Goal: Transaction & Acquisition: Purchase product/service

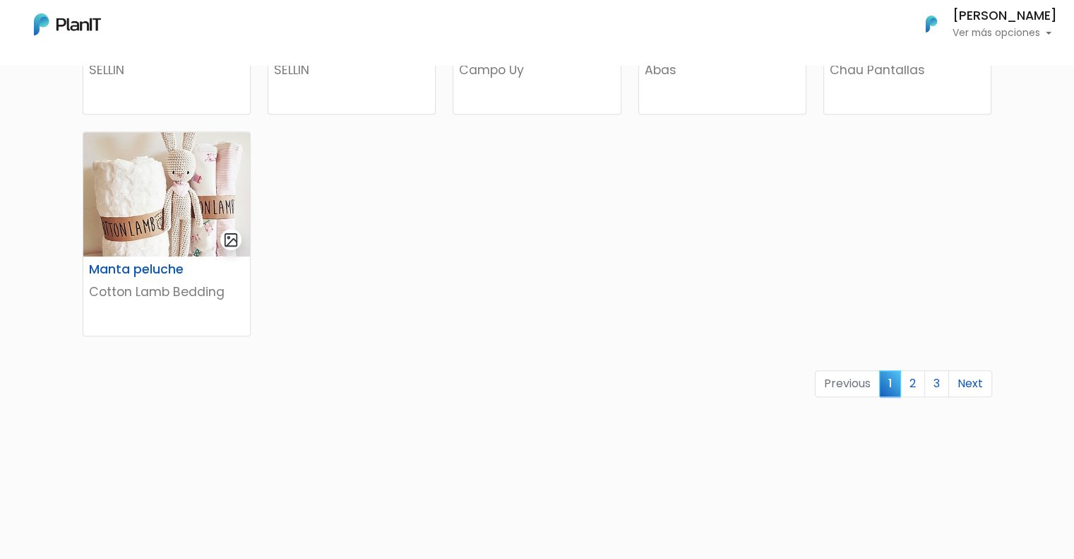
scroll to position [926, 0]
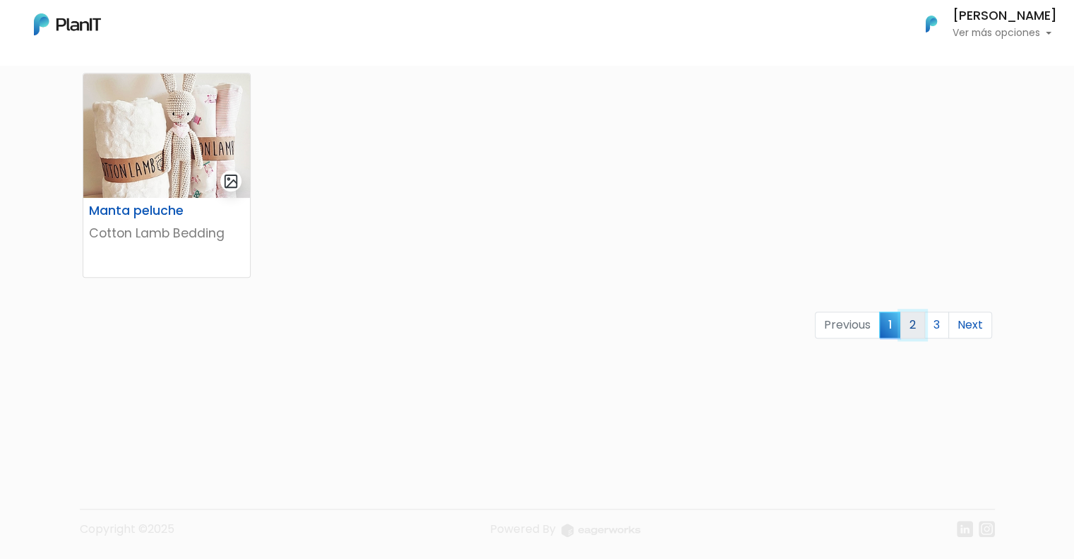
click at [910, 324] on link "2" at bounding box center [913, 325] width 25 height 27
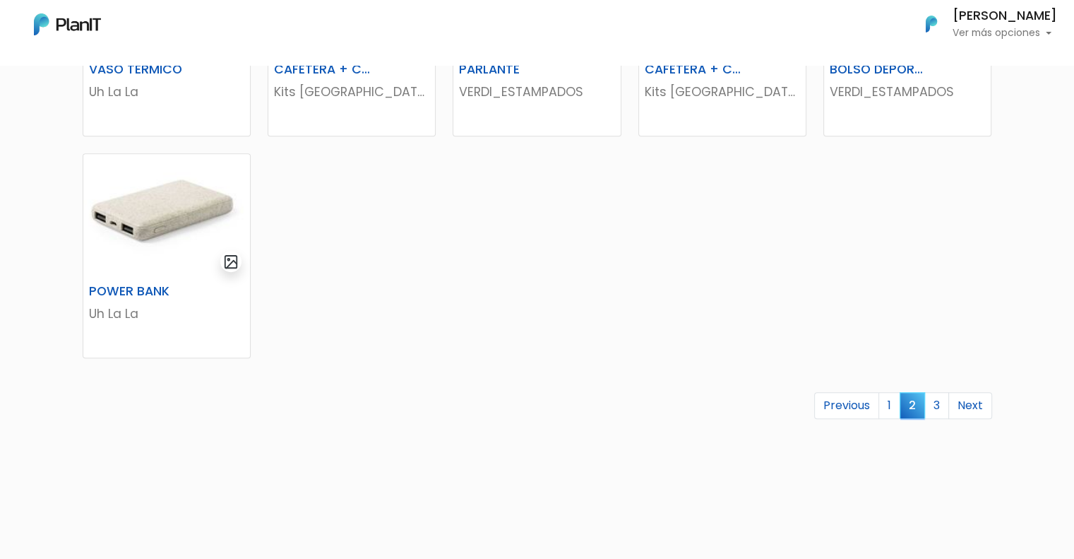
scroll to position [848, 0]
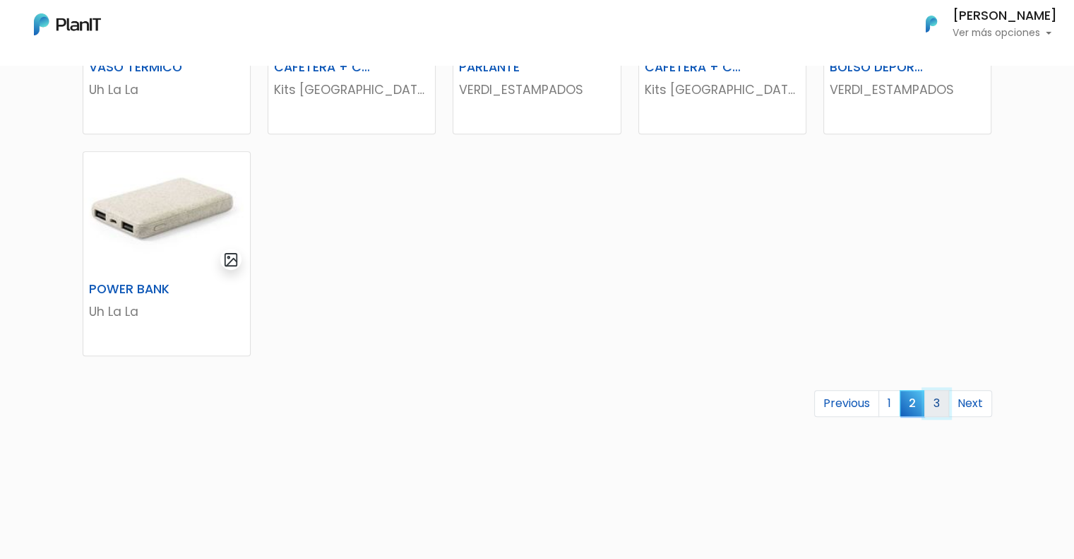
click at [943, 399] on link "3" at bounding box center [937, 403] width 25 height 27
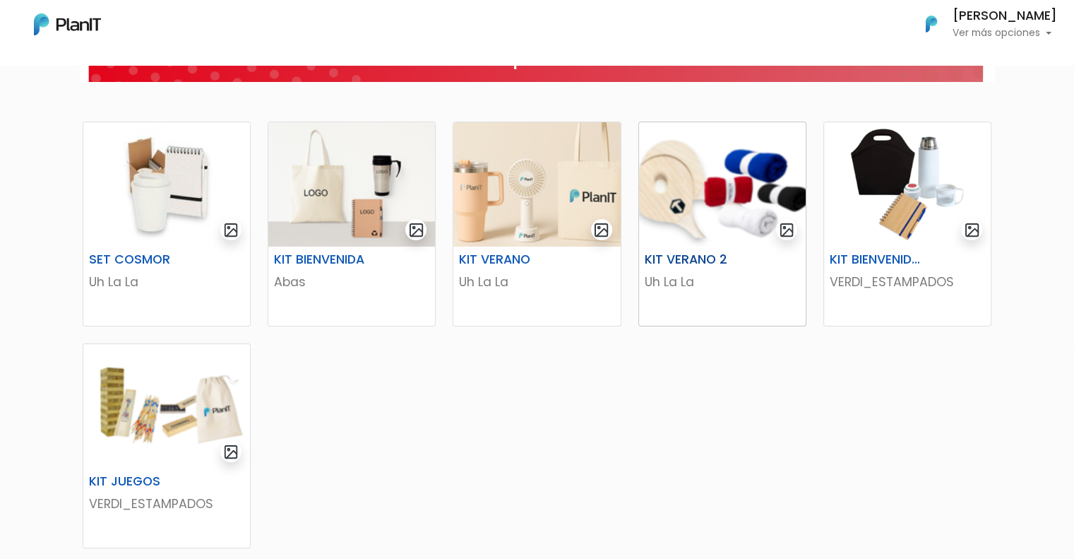
scroll to position [482, 0]
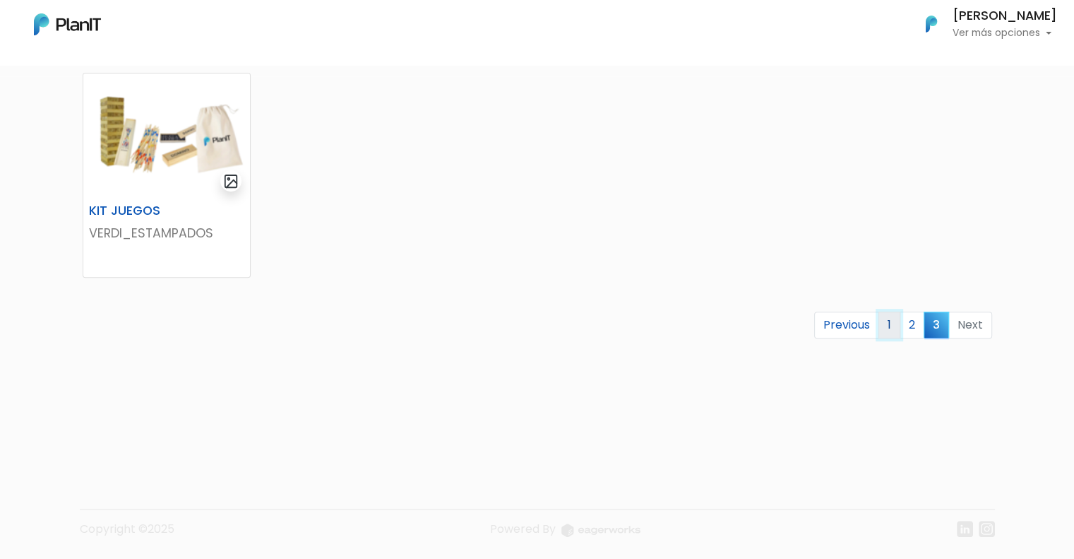
click at [890, 321] on link "1" at bounding box center [890, 325] width 22 height 27
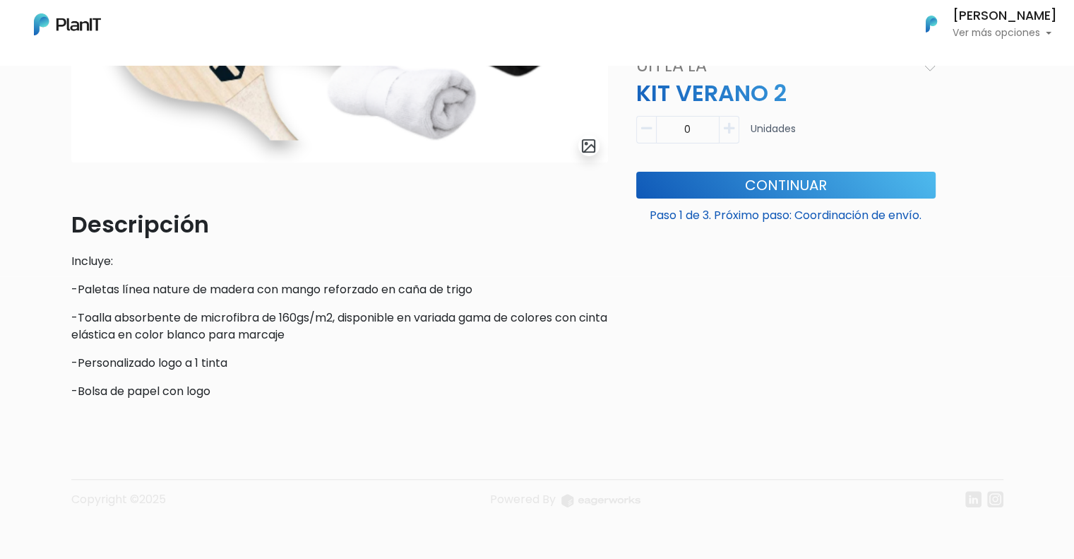
scroll to position [71, 0]
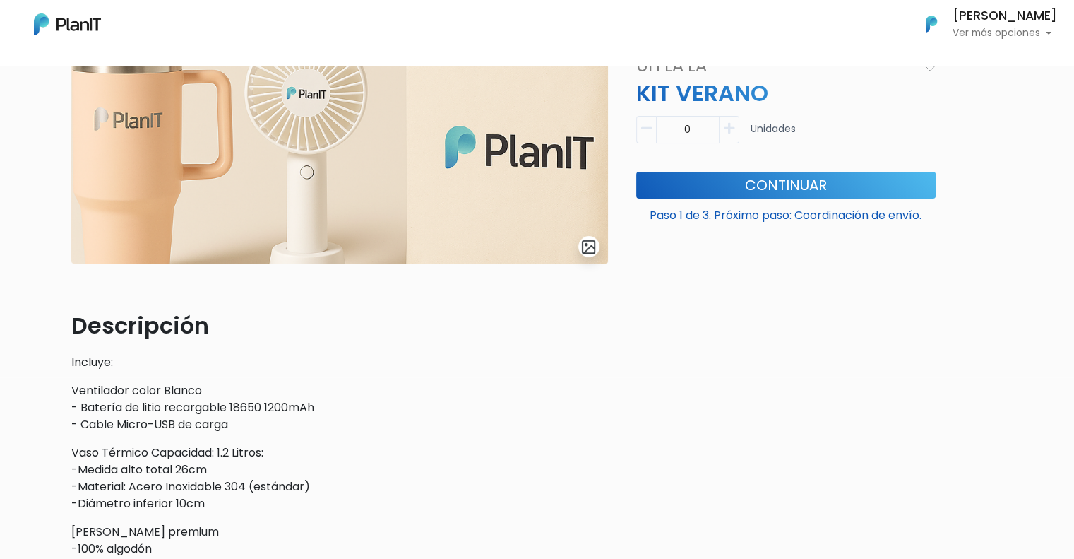
scroll to position [212, 0]
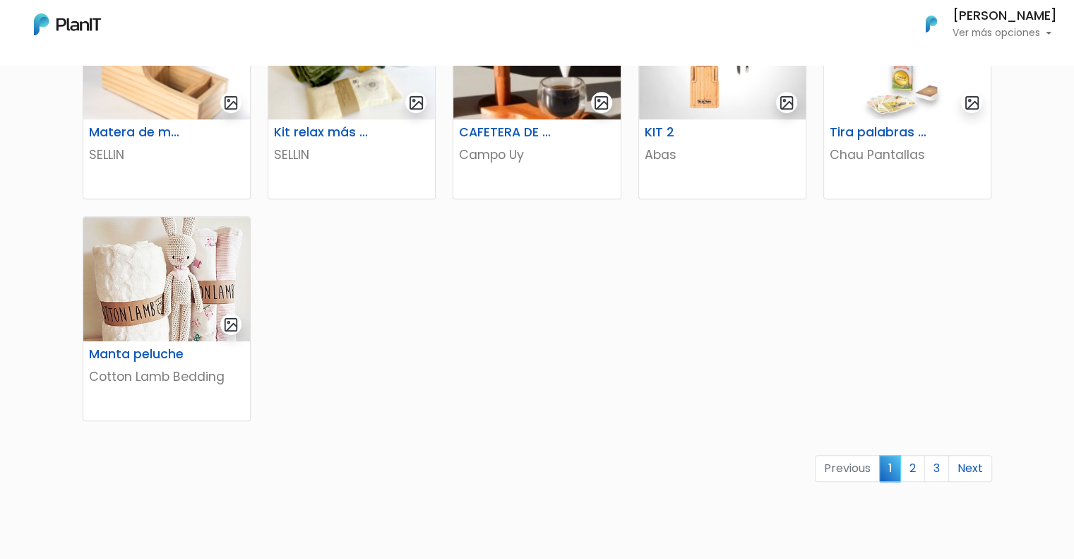
scroll to position [848, 0]
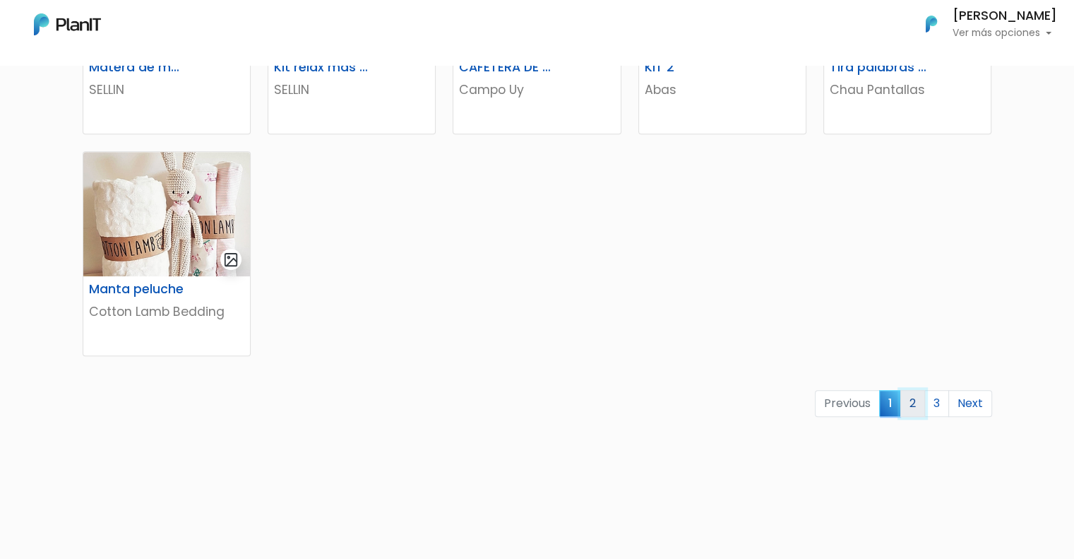
click at [911, 405] on link "2" at bounding box center [913, 403] width 25 height 27
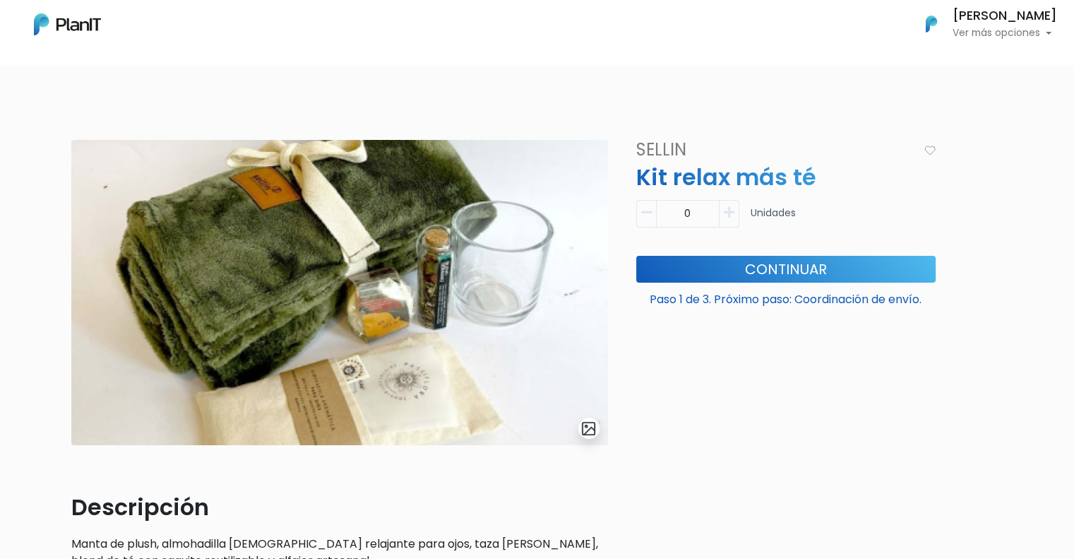
scroll to position [71, 0]
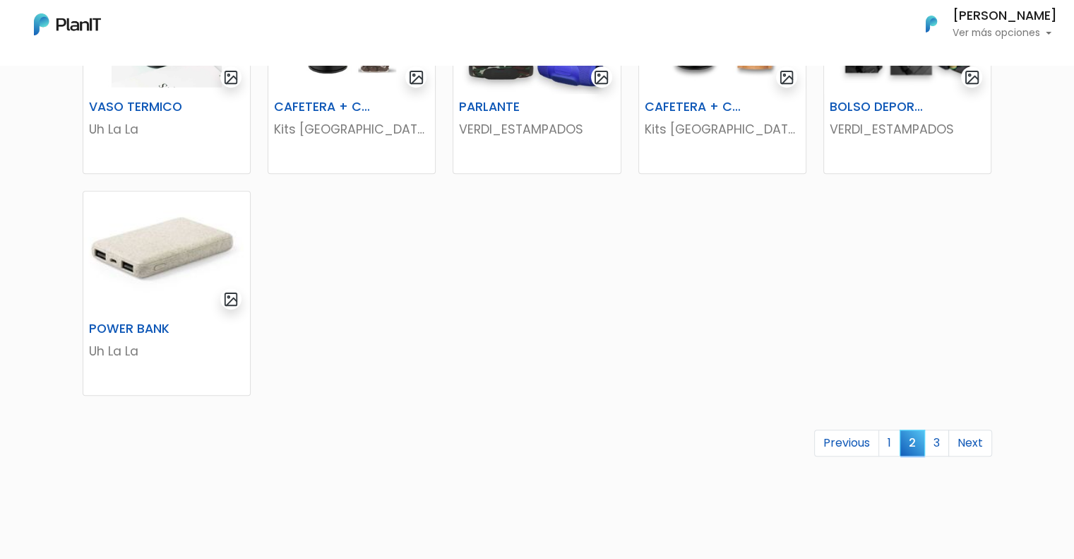
scroll to position [926, 0]
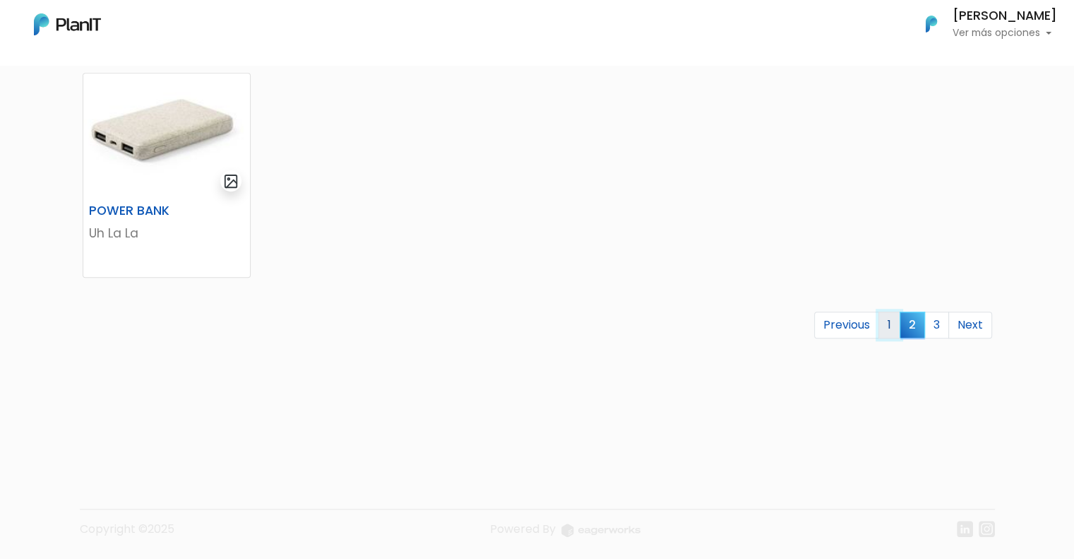
click at [884, 326] on link "1" at bounding box center [890, 325] width 22 height 27
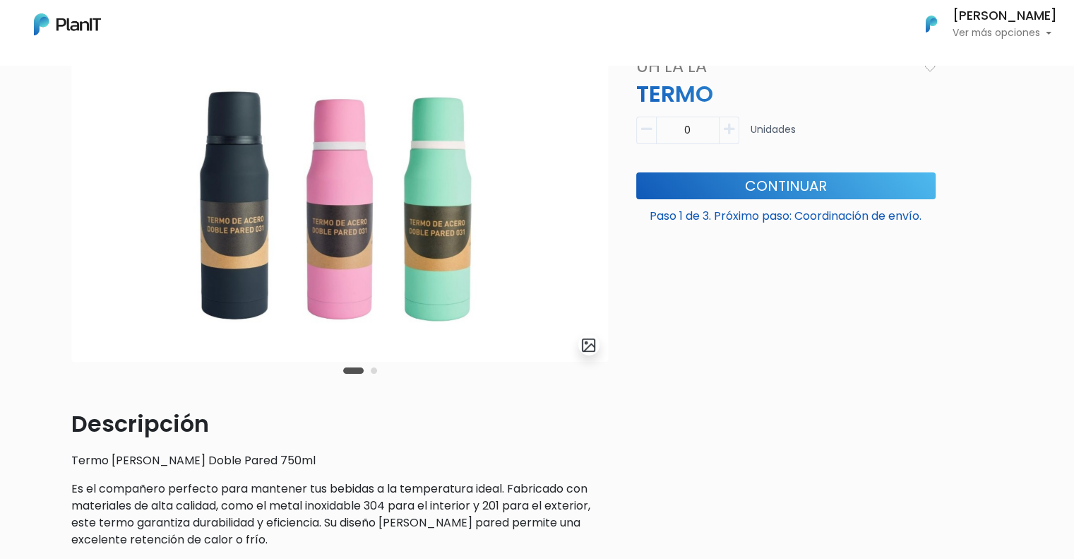
scroll to position [212, 0]
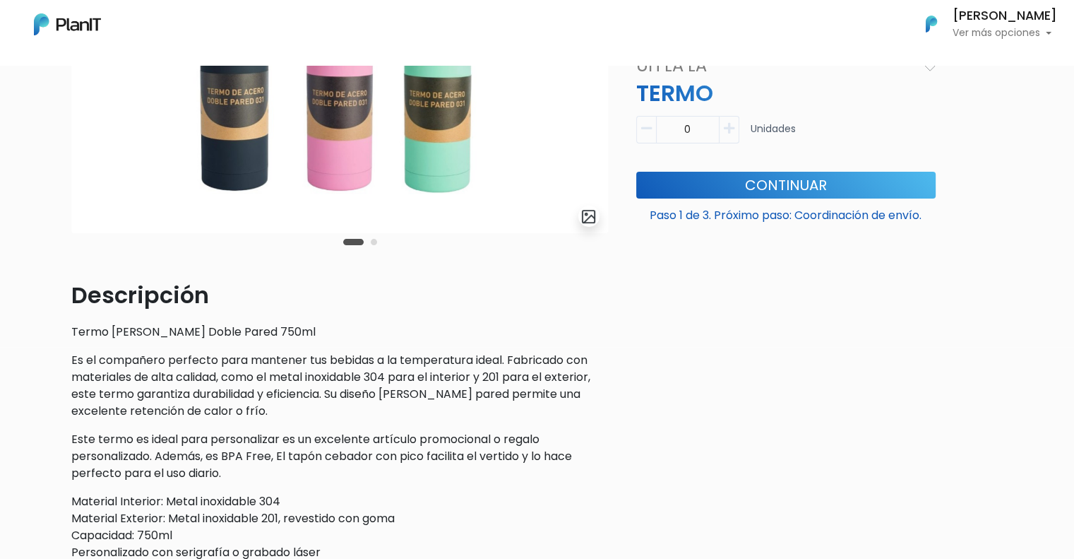
click at [370, 247] on div "Carousel Pagination" at bounding box center [360, 241] width 41 height 17
click at [370, 245] on div "Carousel Pagination" at bounding box center [360, 241] width 41 height 17
click at [373, 240] on button "Carousel Page 2" at bounding box center [374, 242] width 6 height 6
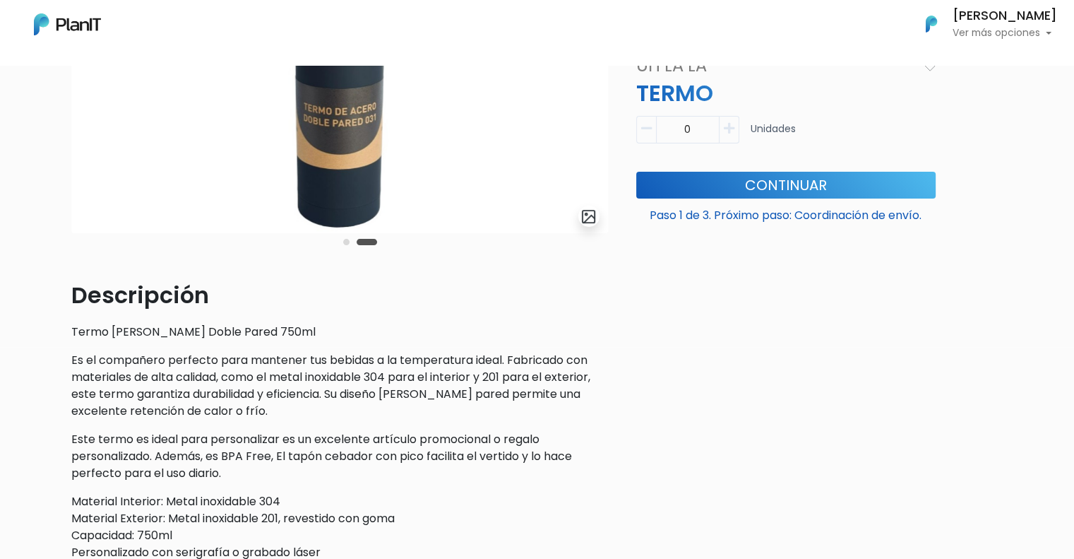
scroll to position [0, 0]
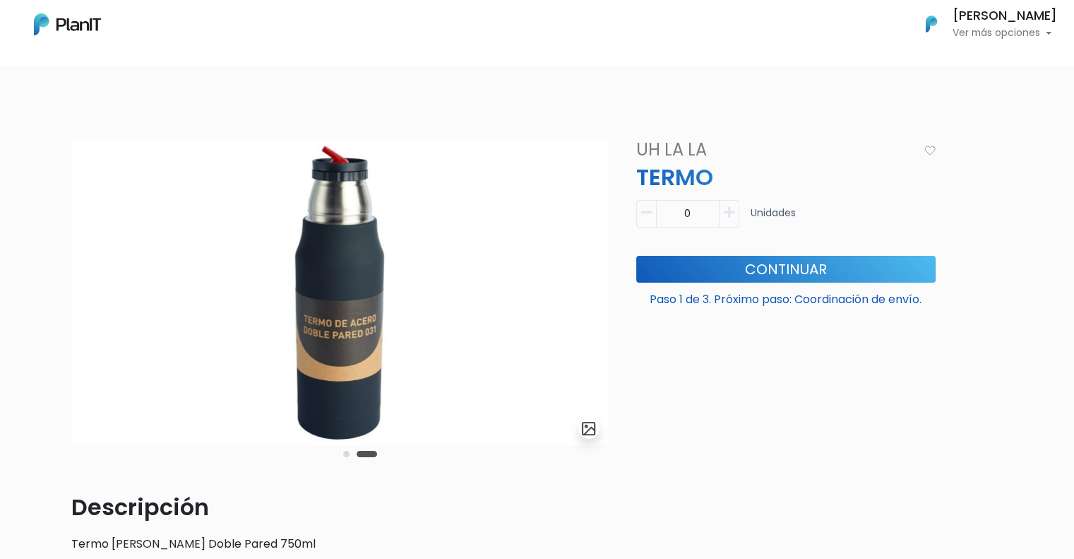
drag, startPoint x: 167, startPoint y: 364, endPoint x: 461, endPoint y: 348, distance: 293.6
click at [461, 348] on img at bounding box center [339, 292] width 537 height 305
click at [345, 454] on button "Carousel Page 1" at bounding box center [346, 454] width 6 height 6
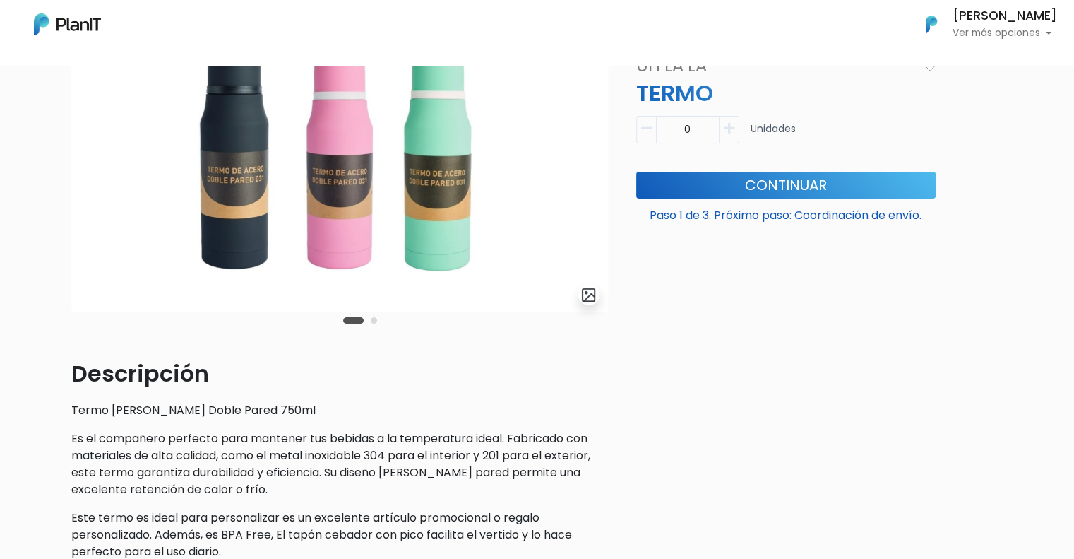
scroll to position [353, 0]
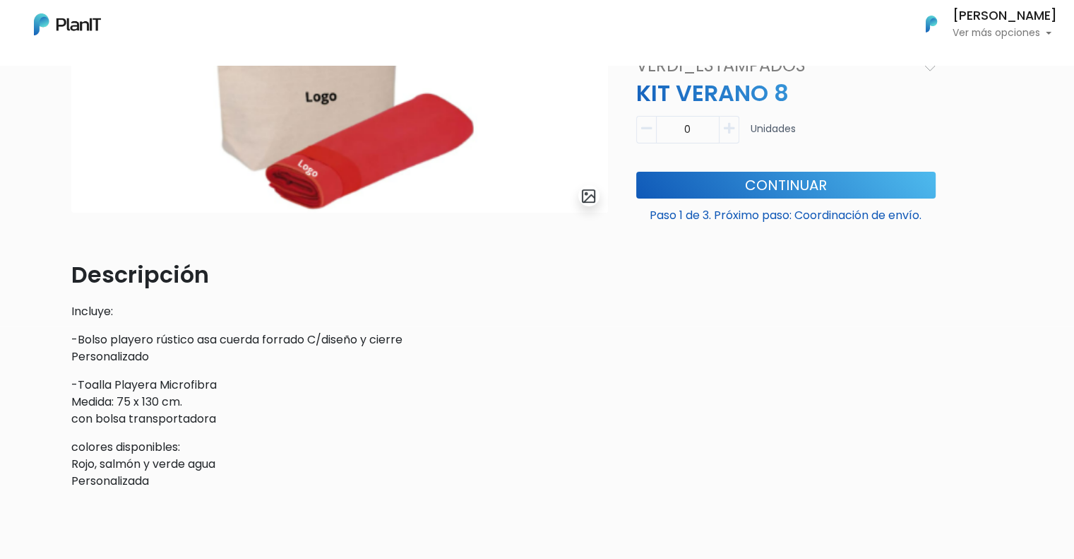
scroll to position [141, 0]
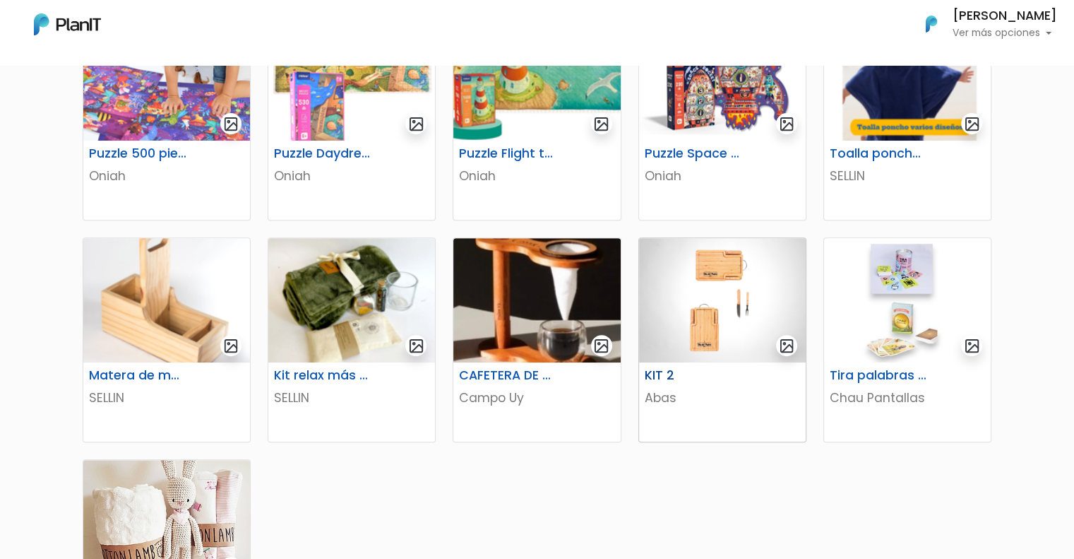
scroll to position [636, 0]
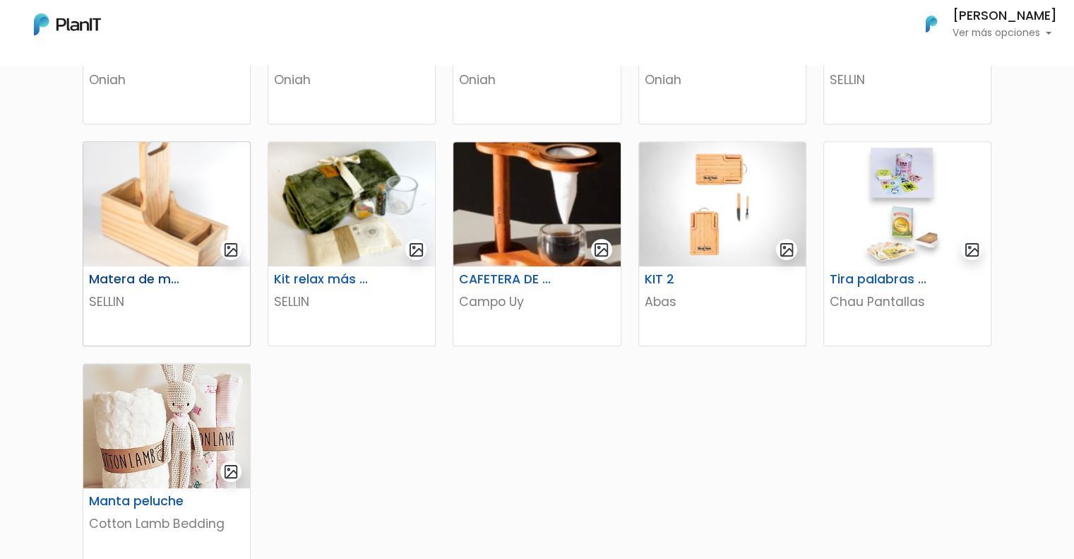
drag, startPoint x: 151, startPoint y: 203, endPoint x: 163, endPoint y: 188, distance: 19.1
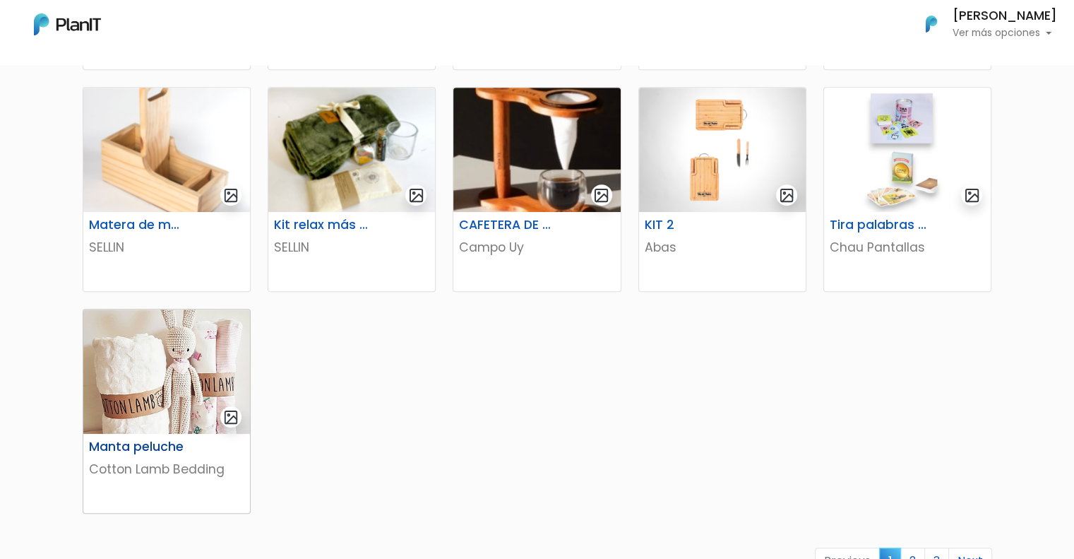
scroll to position [777, 0]
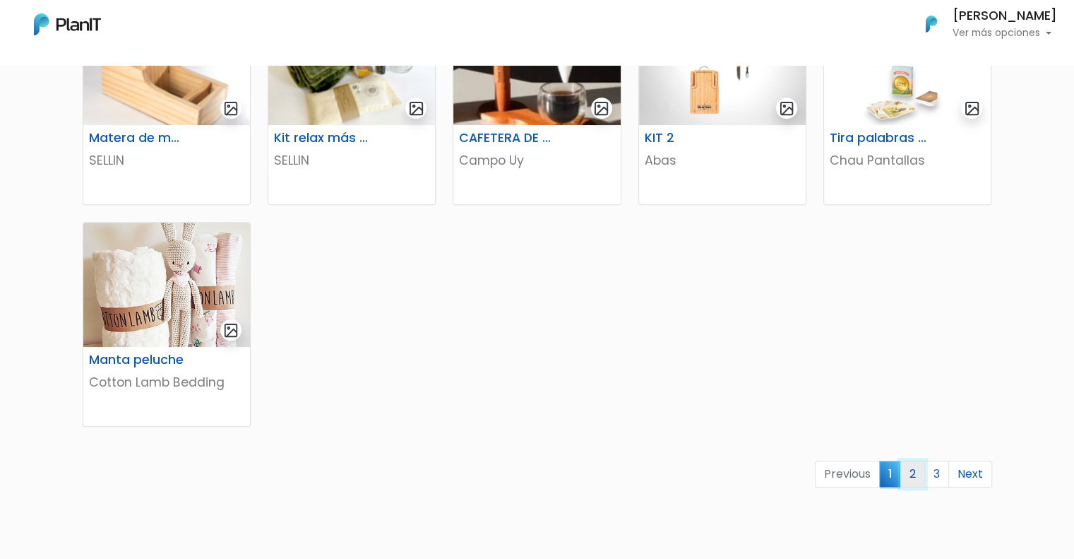
click at [916, 470] on link "2" at bounding box center [913, 474] width 25 height 27
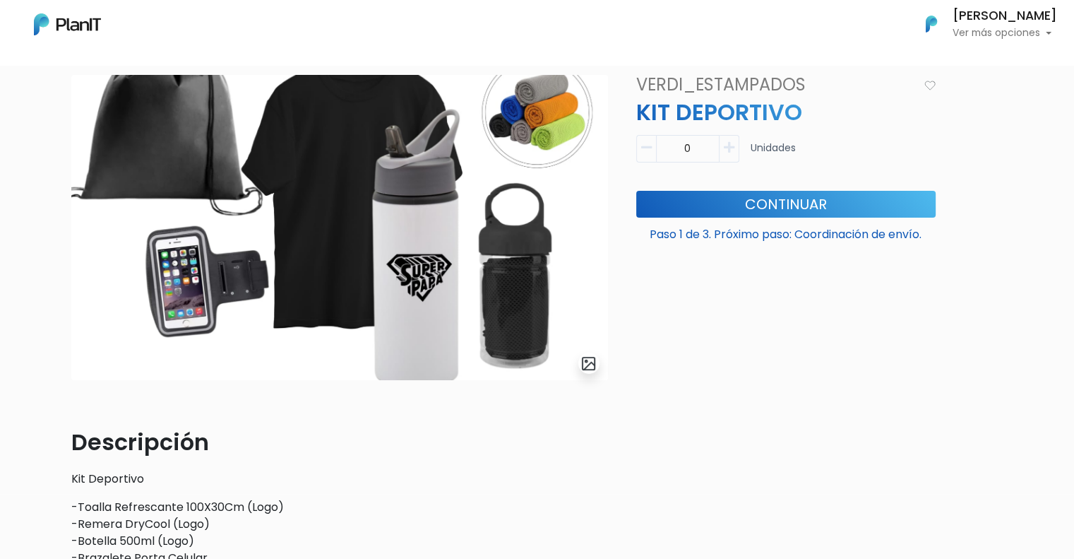
scroll to position [41, 0]
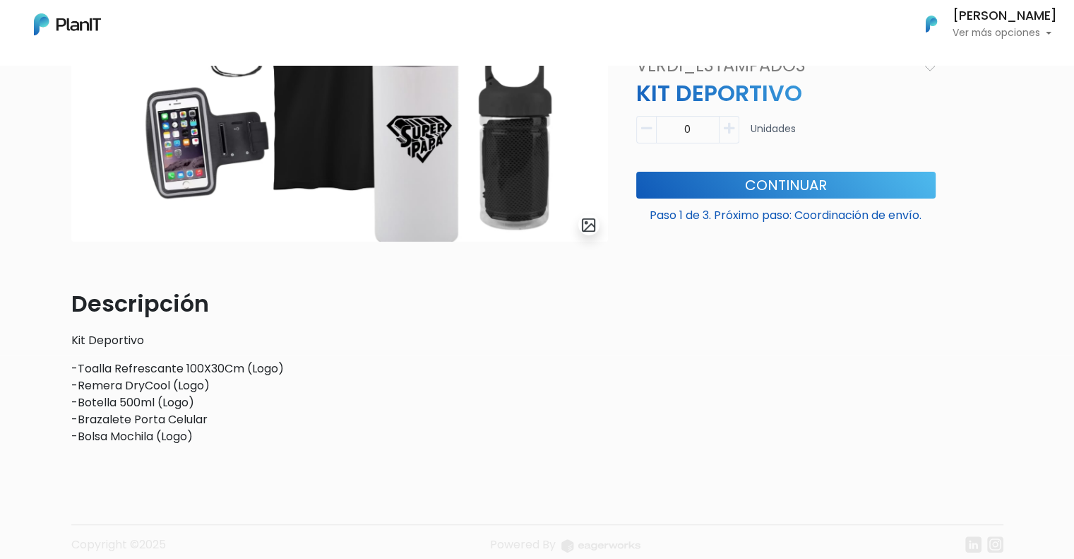
scroll to position [253, 0]
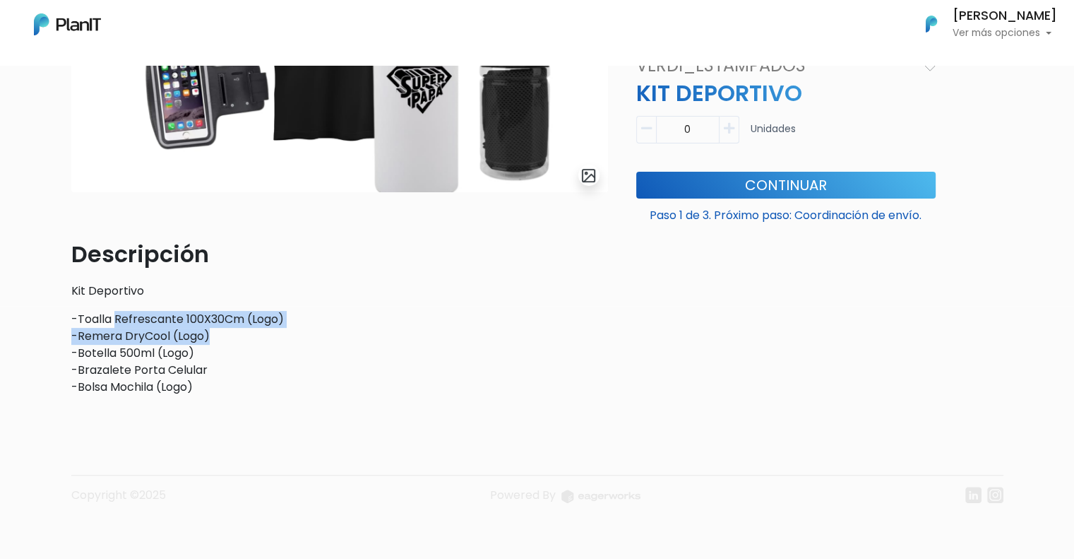
drag, startPoint x: 138, startPoint y: 330, endPoint x: 237, endPoint y: 323, distance: 99.9
click at [227, 338] on p "-Toalla Refrescante 100X30Cm (Logo) -Remera DryCool (Logo) -Botella 500ml (Logo…" at bounding box center [339, 353] width 537 height 85
drag, startPoint x: 174, startPoint y: 314, endPoint x: 162, endPoint y: 316, distance: 12.2
click at [174, 315] on p "-Toalla Refrescante 100X30Cm (Logo) -Remera DryCool (Logo) -Botella 500ml (Logo…" at bounding box center [339, 353] width 537 height 85
click at [97, 330] on p "-Toalla Refrescante 100X30Cm (Logo) -Remera DryCool (Logo) -Botella 500ml (Logo…" at bounding box center [339, 353] width 537 height 85
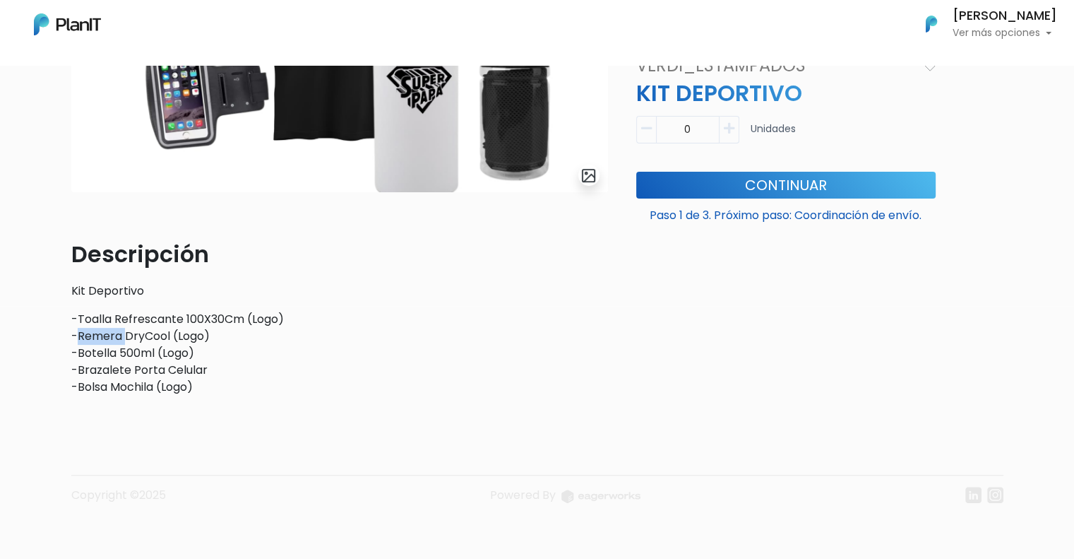
click at [97, 330] on p "-Toalla Refrescante 100X30Cm (Logo) -Remera DryCool (Logo) -Botella 500ml (Logo…" at bounding box center [339, 353] width 537 height 85
click at [114, 356] on p "-Toalla Refrescante 100X30Cm (Logo) -Remera DryCool (Logo) -Botella 500ml (Logo…" at bounding box center [339, 353] width 537 height 85
click at [110, 372] on p "-Toalla Refrescante 100X30Cm (Logo) -Remera DryCool (Logo) -Botella 500ml (Logo…" at bounding box center [339, 353] width 537 height 85
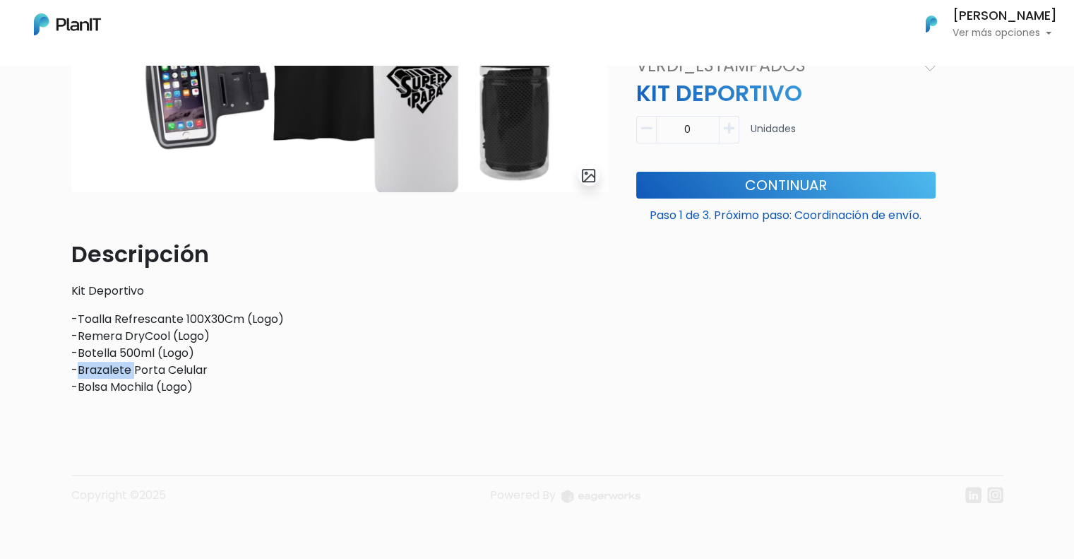
click at [110, 372] on p "-Toalla Refrescante 100X30Cm (Logo) -Remera DryCool (Logo) -Botella 500ml (Logo…" at bounding box center [339, 353] width 537 height 85
click at [100, 386] on p "-Toalla Refrescante 100X30Cm (Logo) -Remera DryCool (Logo) -Botella 500ml (Logo…" at bounding box center [339, 353] width 537 height 85
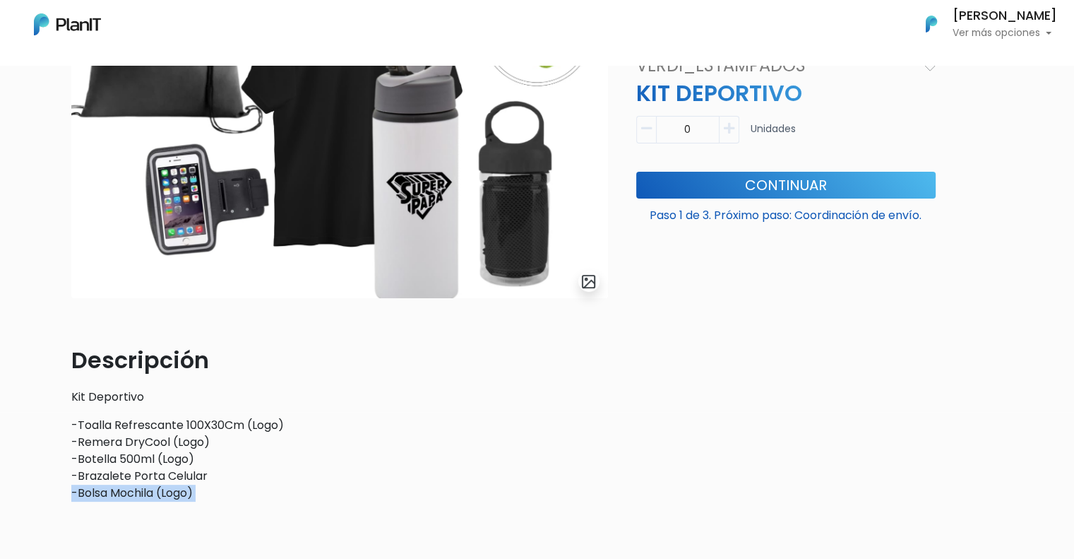
scroll to position [0, 0]
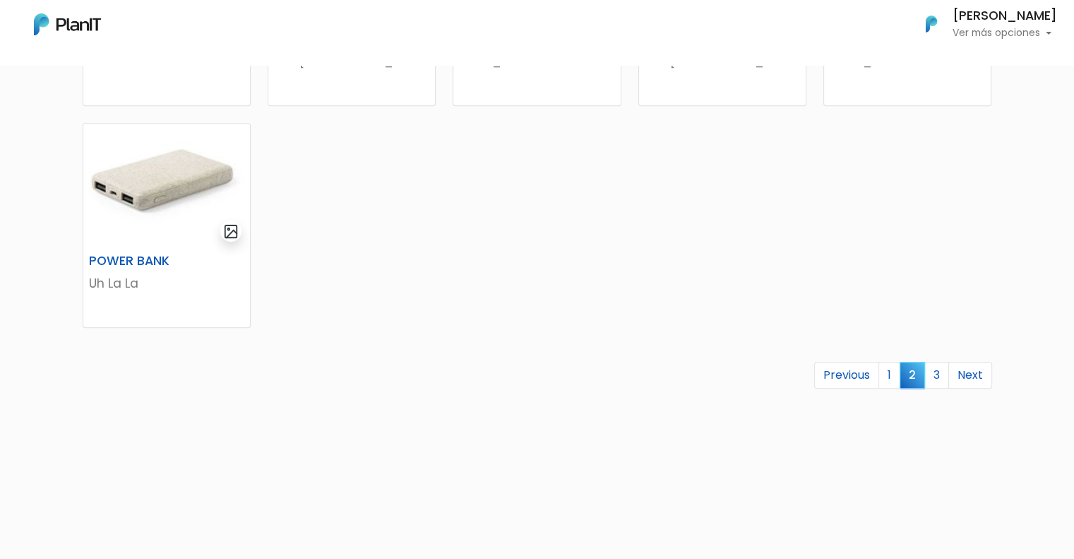
scroll to position [926, 0]
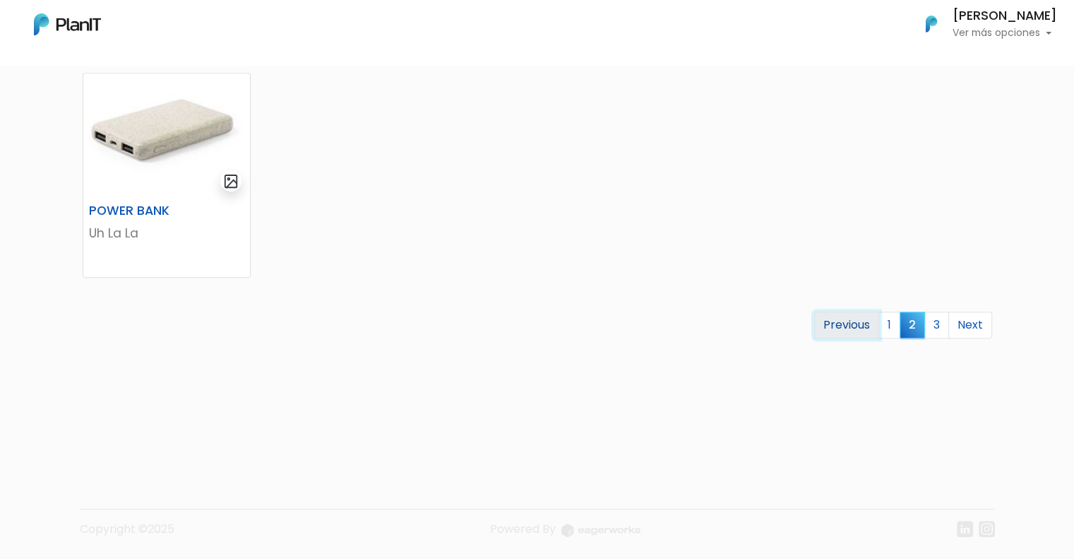
click at [871, 321] on link "Previous" at bounding box center [846, 325] width 65 height 27
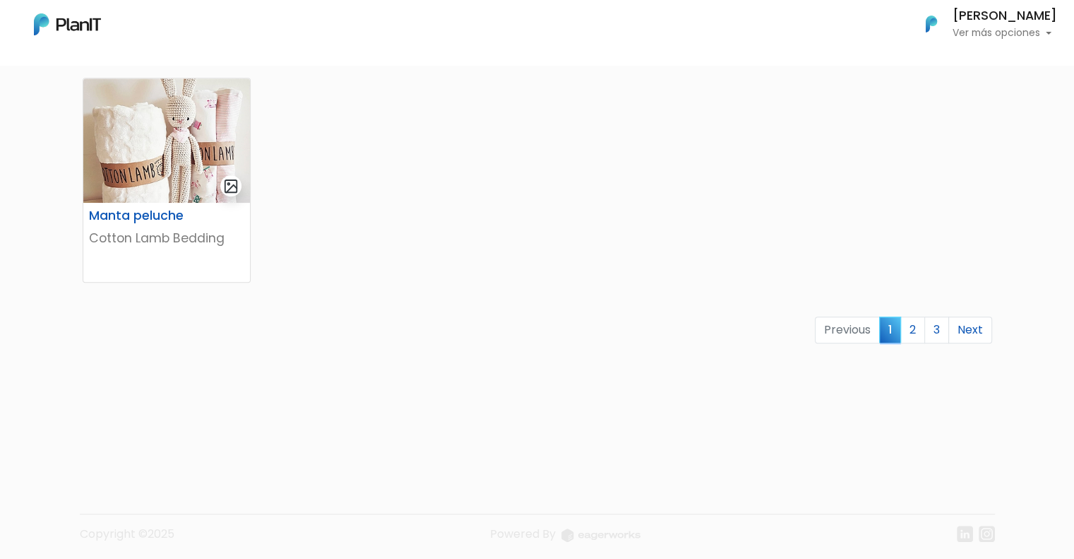
scroll to position [926, 0]
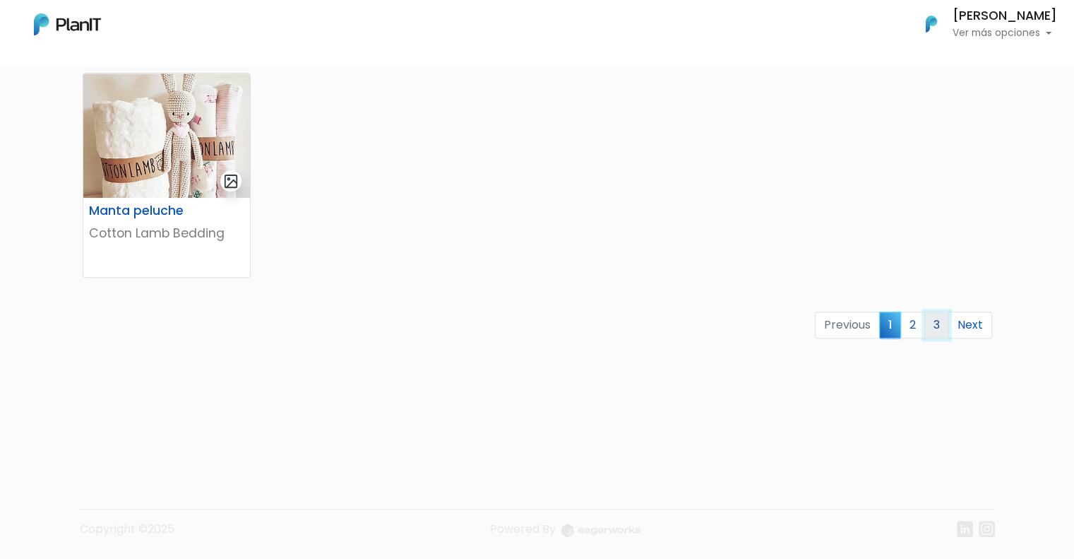
click at [930, 326] on link "3" at bounding box center [937, 325] width 25 height 27
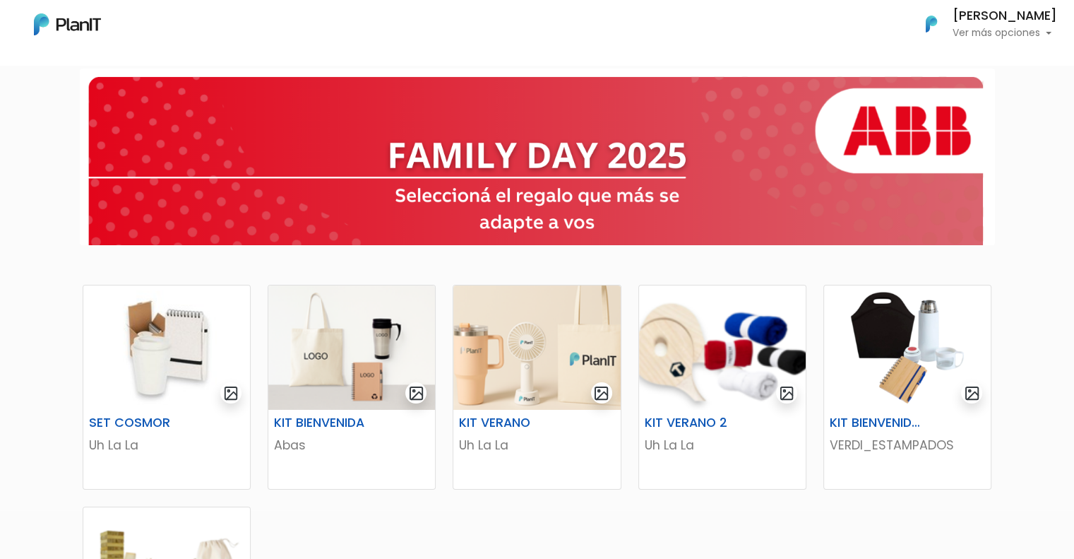
scroll to position [212, 0]
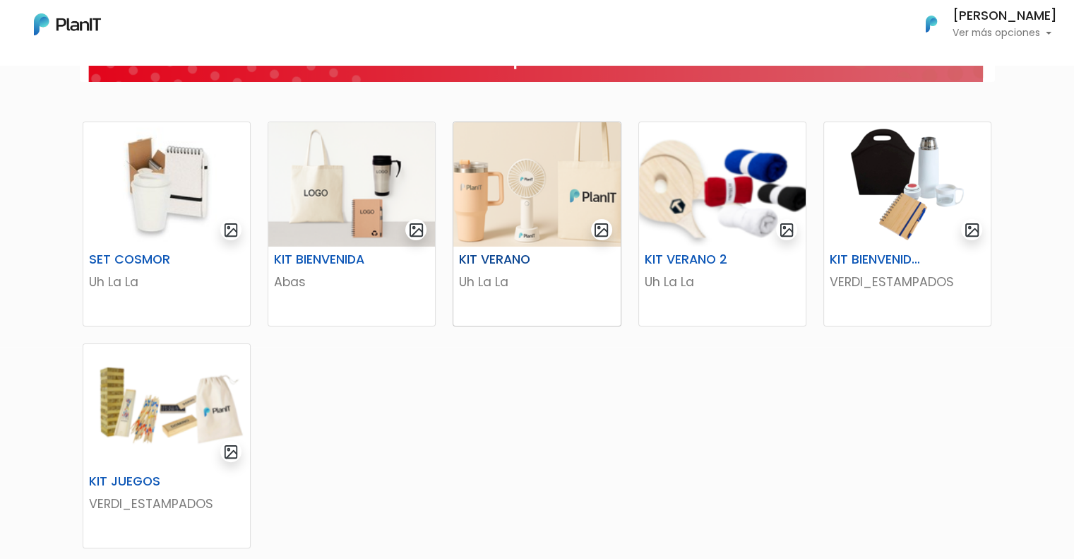
click at [511, 230] on img at bounding box center [537, 184] width 167 height 124
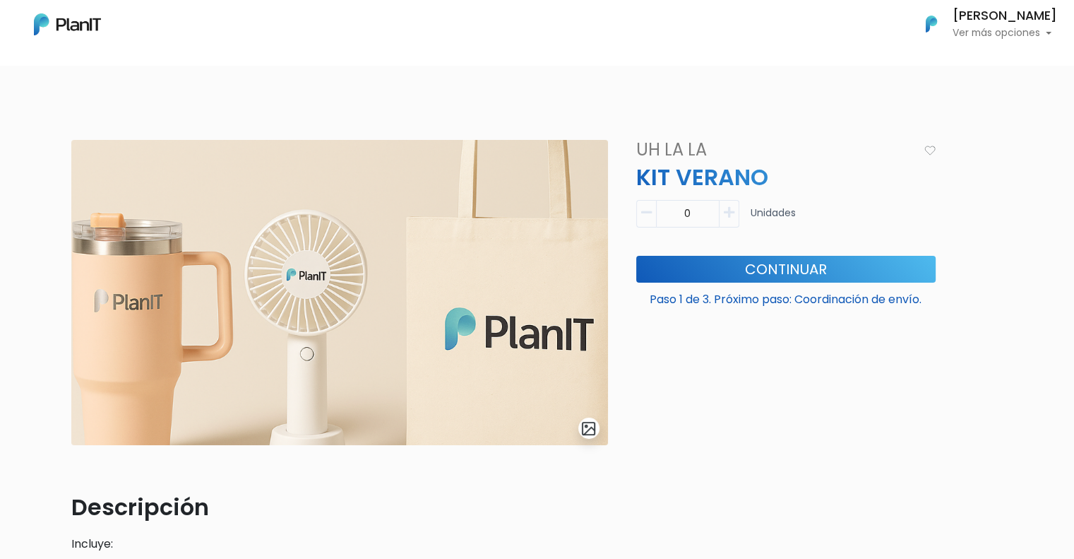
click at [730, 217] on icon "button" at bounding box center [729, 212] width 11 height 13
type input "1"
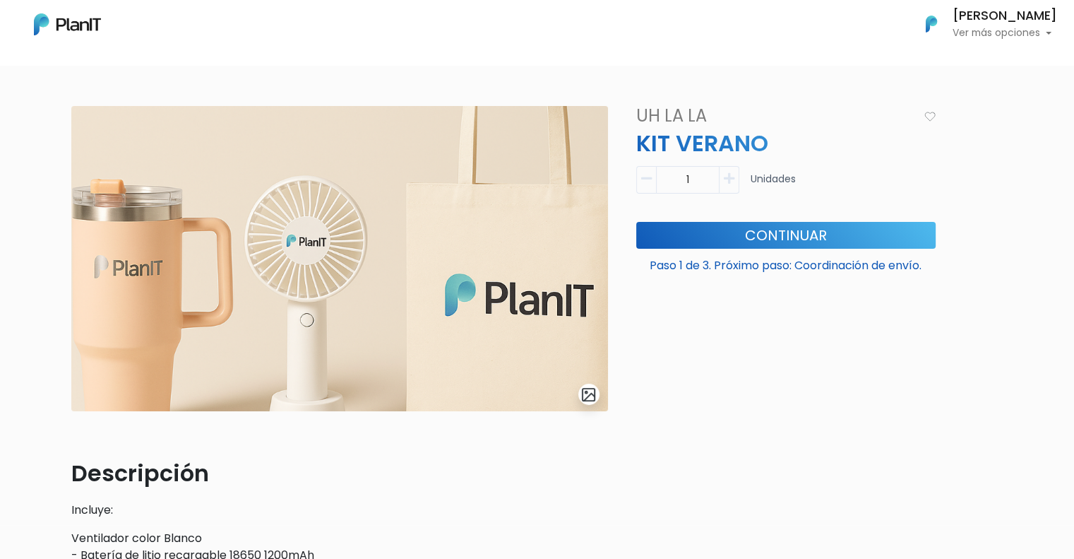
scroll to position [7, 0]
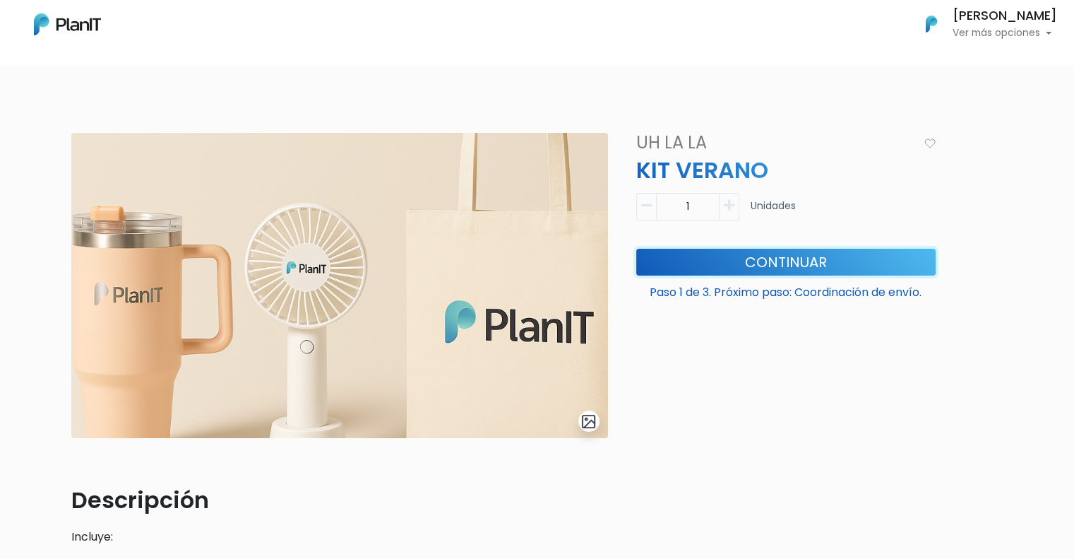
click at [808, 256] on button "Continuar" at bounding box center [786, 262] width 300 height 27
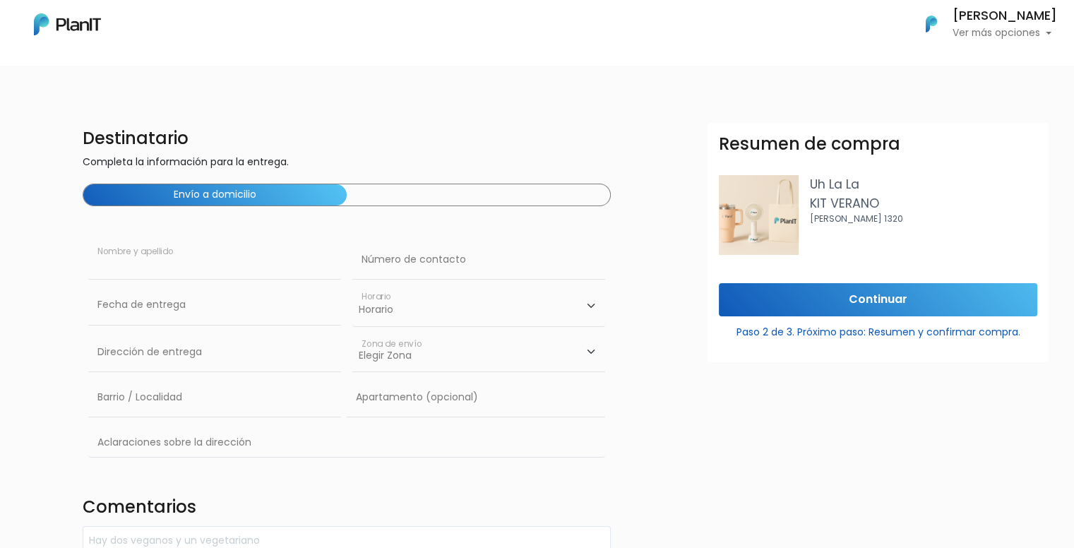
click at [223, 258] on input "text" at bounding box center [214, 260] width 253 height 40
type input "[PERSON_NAME]"
type input "098897430"
type input "[PERSON_NAME] 2620"
drag, startPoint x: 436, startPoint y: 251, endPoint x: 271, endPoint y: 275, distance: 166.3
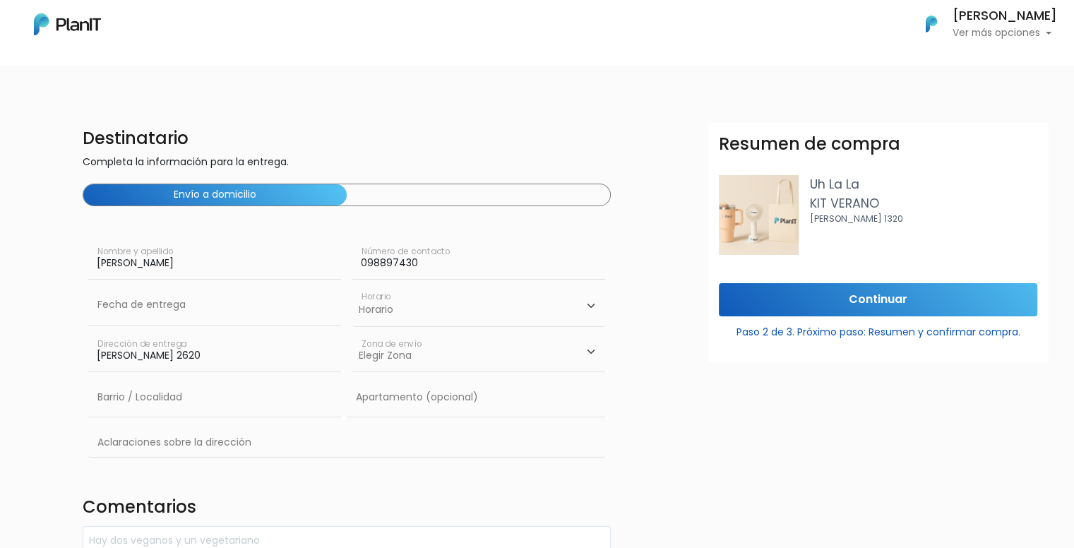
click at [275, 271] on div "[PERSON_NAME] Nombre y apellido 098897430 Número de contacto" at bounding box center [347, 262] width 529 height 45
type input "094633148"
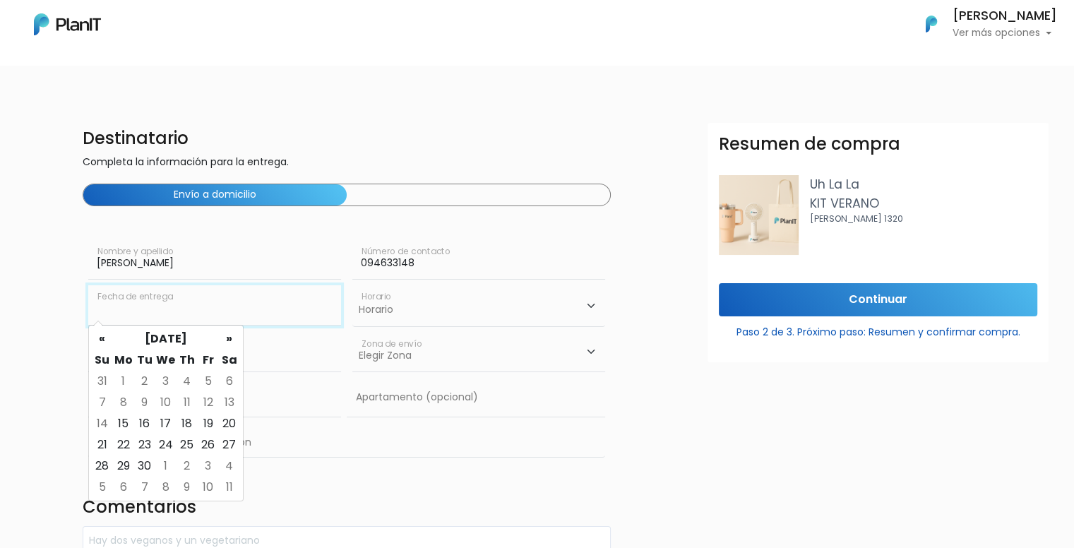
click at [230, 310] on input "text" at bounding box center [214, 305] width 253 height 40
click at [208, 425] on td "19" at bounding box center [208, 423] width 21 height 21
type input "[DATE]"
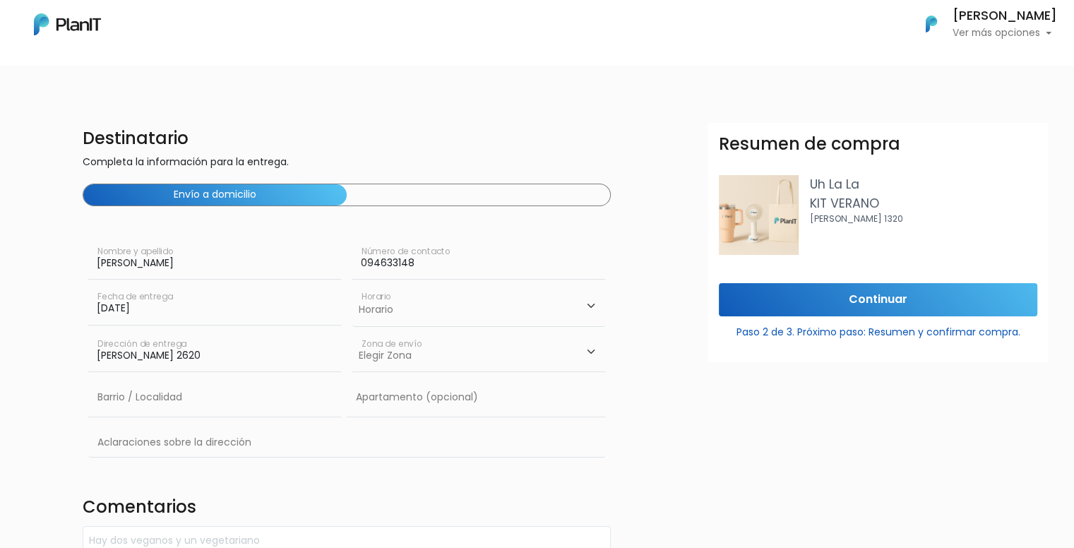
click at [396, 312] on select "Horario 08:00 - 10:00 10:00 - 12:00 14:00 - 16:00 16:00 - 18:00" at bounding box center [478, 305] width 253 height 41
select select "0"
click at [352, 285] on select "Horario 08:00 - 10:00 10:00 - 12:00 14:00 - 16:00 16:00 - 18:00" at bounding box center [478, 305] width 253 height 41
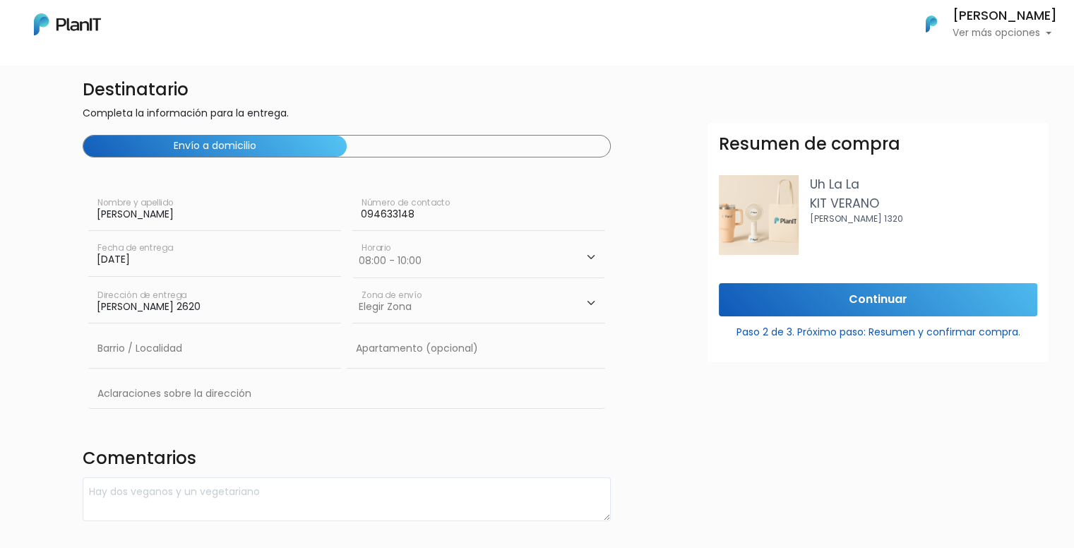
scroll to position [71, 0]
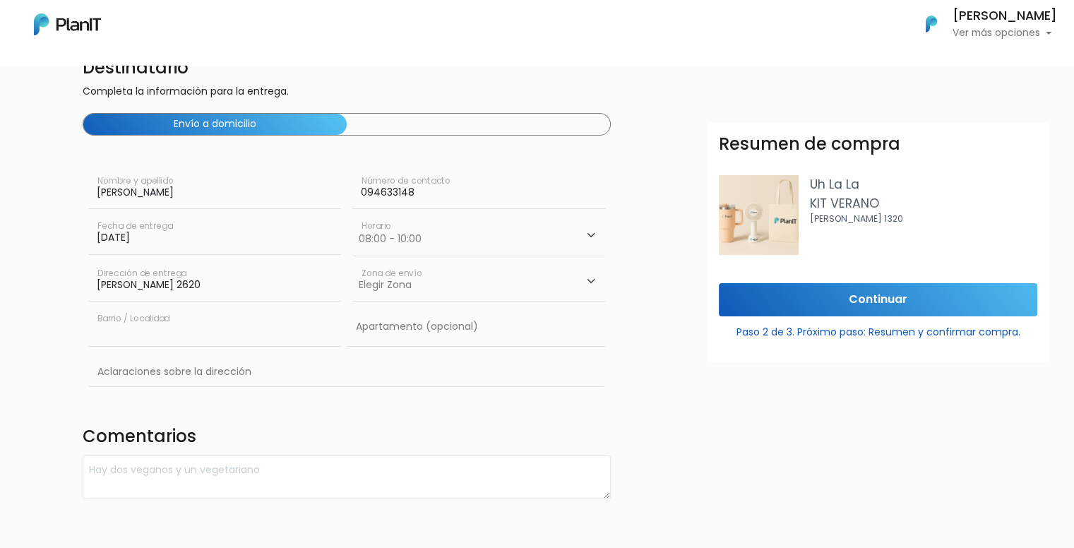
click at [220, 330] on input "text" at bounding box center [214, 327] width 253 height 40
type input "[GEOGRAPHIC_DATA][PERSON_NAME]"
type input "702"
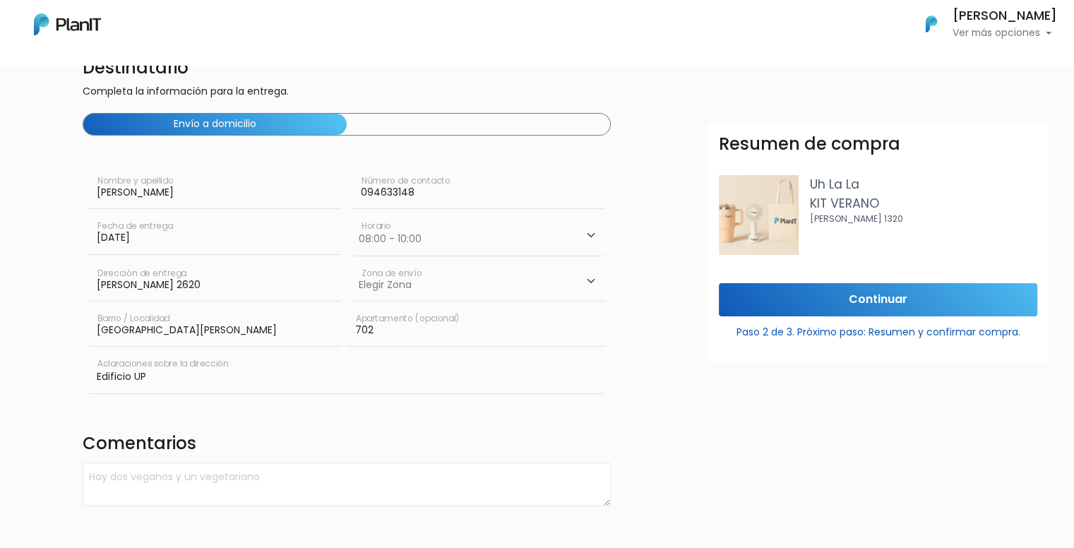
type input "Edificio UP"
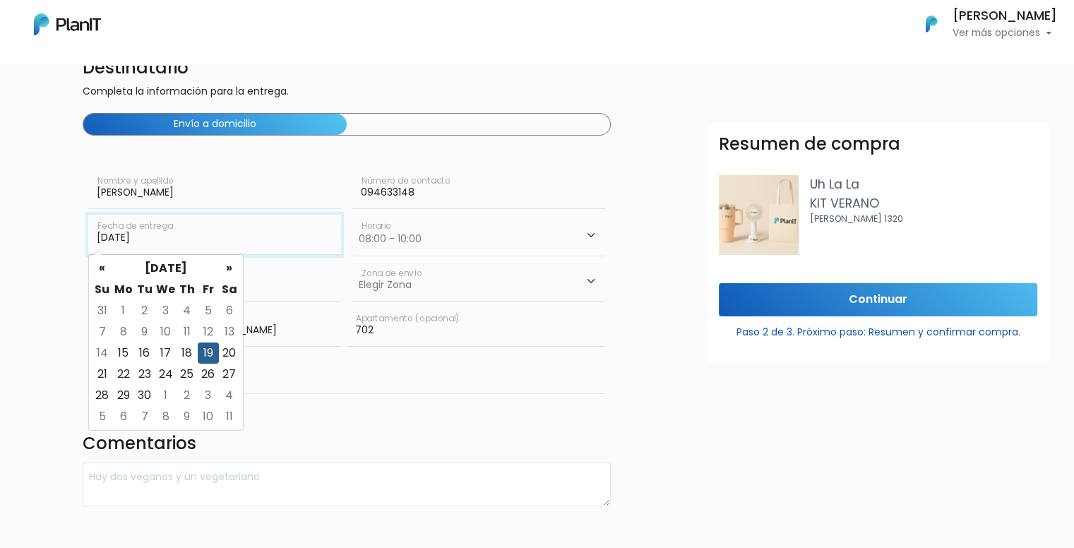
click at [294, 223] on input "19/09/2025" at bounding box center [214, 235] width 253 height 40
click at [128, 355] on td "15" at bounding box center [123, 353] width 21 height 21
type input "15/09/2025"
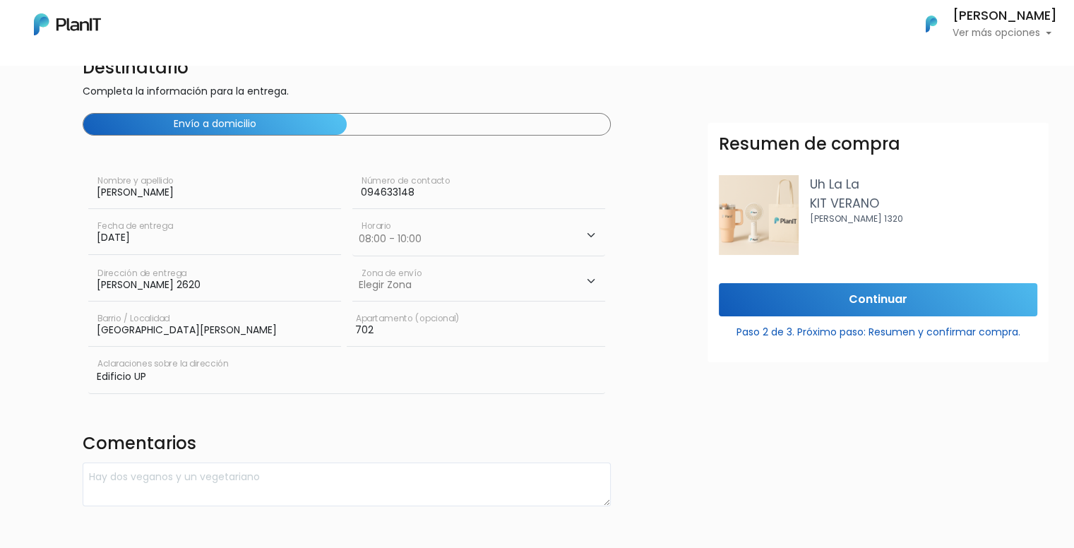
click at [423, 237] on select "Horario 08:00 - 10:00 10:00 - 12:00 14:00 - 16:00 16:00 - 18:00" at bounding box center [478, 235] width 253 height 41
select select "1"
click at [352, 215] on select "Horario 08:00 - 10:00 10:00 - 12:00 14:00 - 16:00 16:00 - 18:00" at bounding box center [478, 235] width 253 height 41
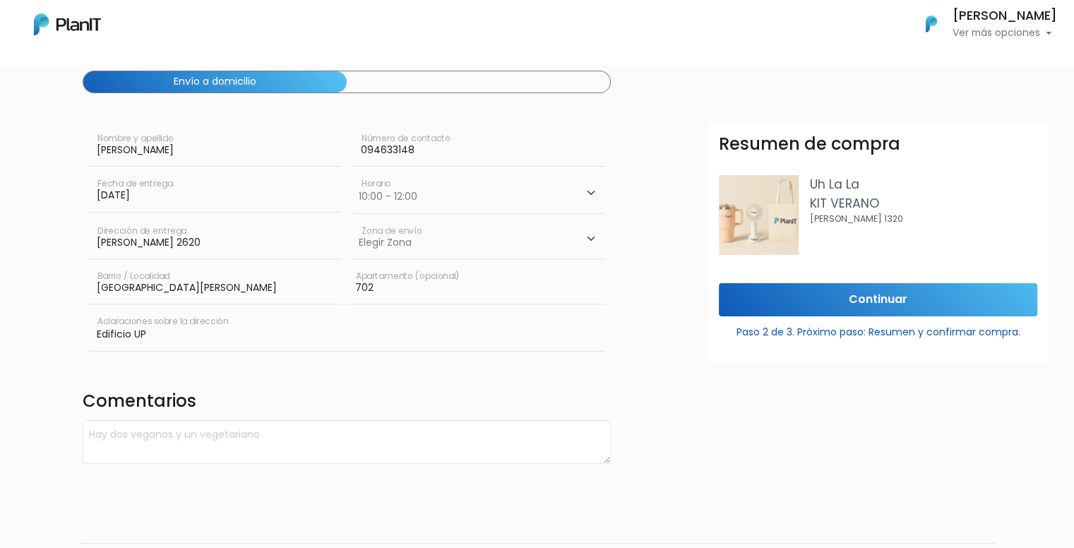
scroll to position [158, 0]
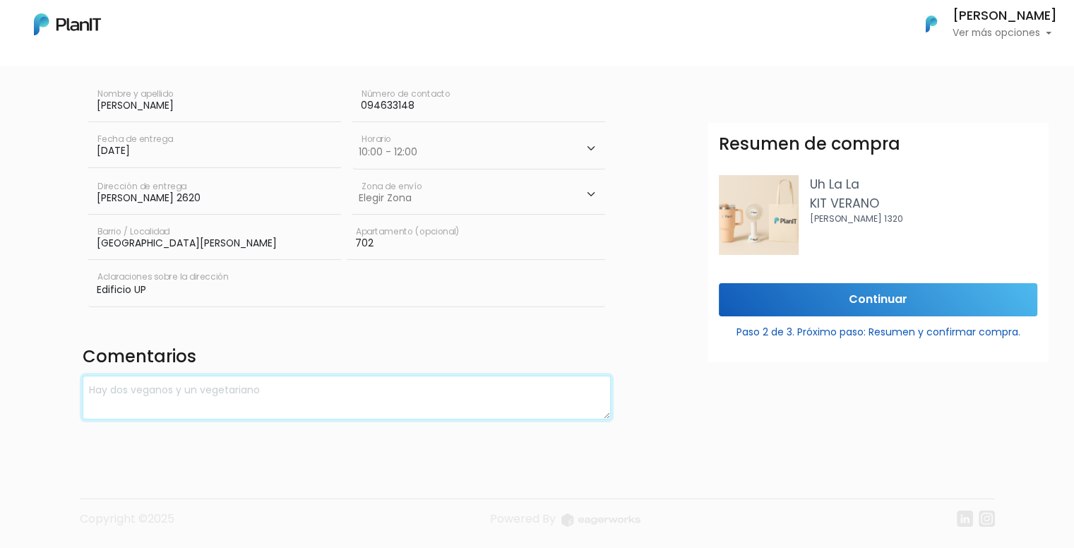
click at [247, 407] on textarea at bounding box center [347, 398] width 529 height 45
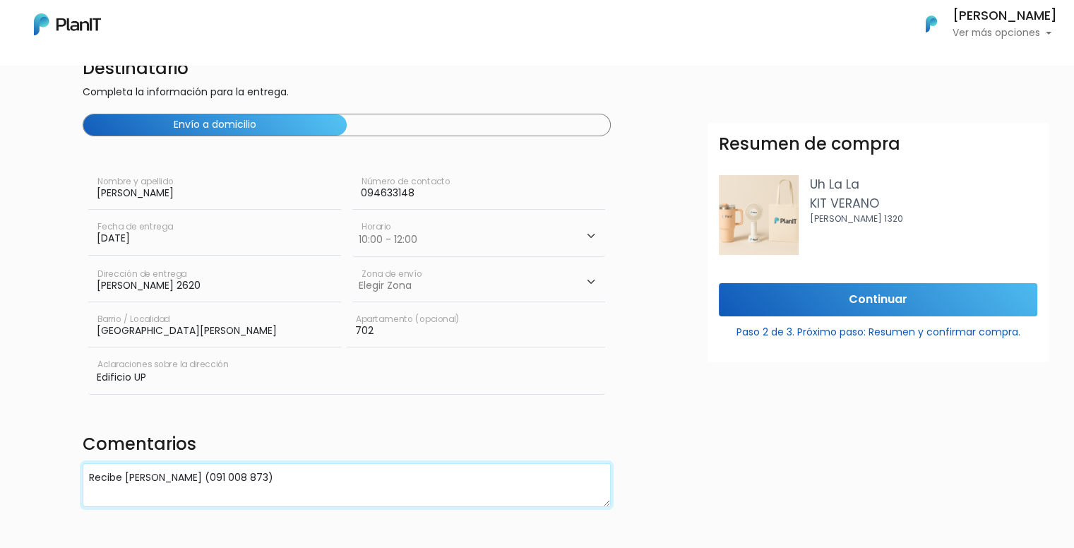
scroll to position [71, 0]
type textarea "Recibe Florencia Caballero (091 008 873)"
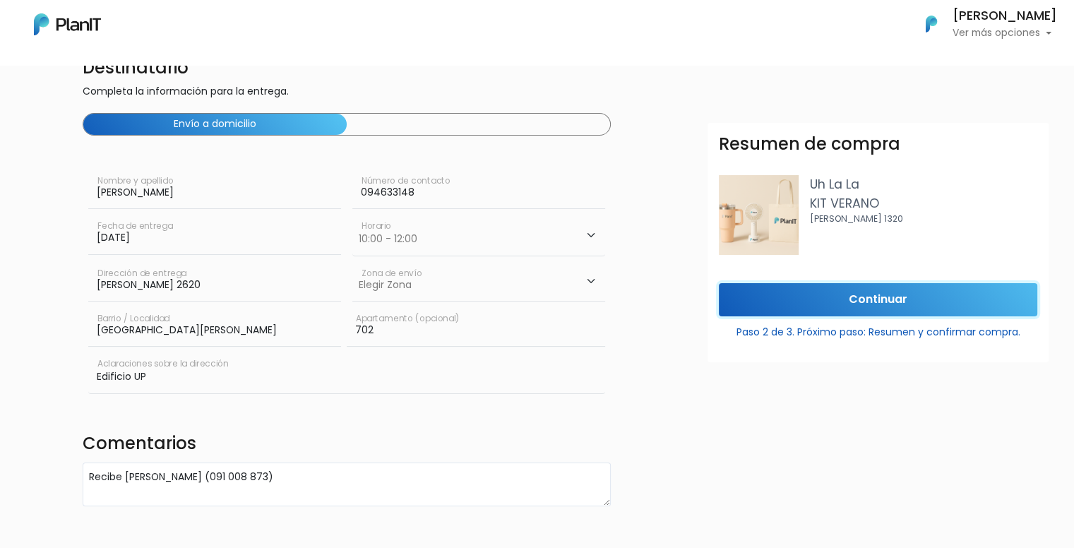
click at [870, 315] on input "Continuar" at bounding box center [878, 299] width 319 height 33
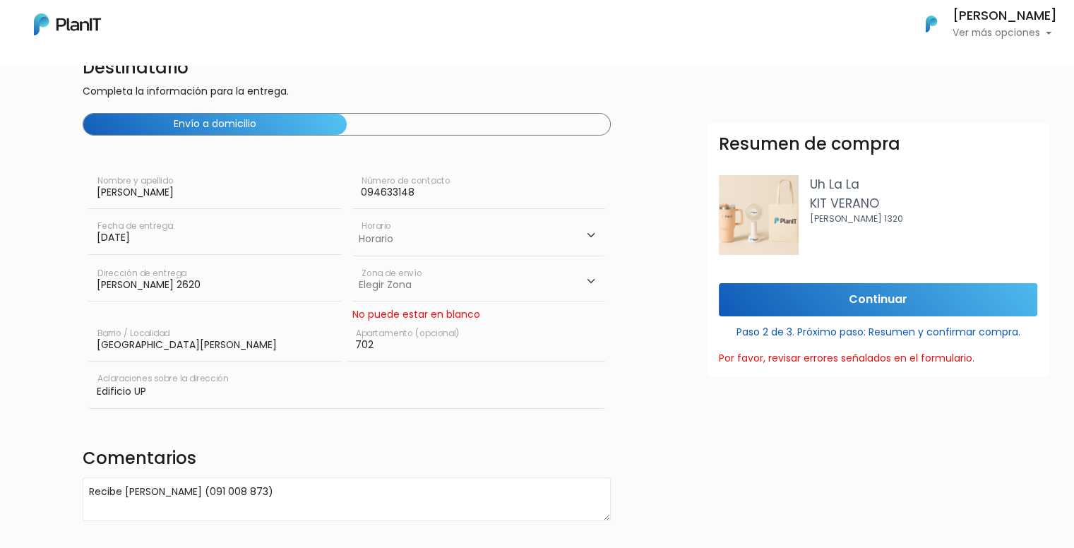
click at [446, 316] on div "No puede estar en blanco" at bounding box center [478, 314] width 253 height 15
drag, startPoint x: 429, startPoint y: 333, endPoint x: 425, endPoint y: 322, distance: 12.3
click at [429, 334] on input "702" at bounding box center [476, 342] width 259 height 40
click at [421, 282] on select "Elegir Zona Zona américa Oficina Montevideo" at bounding box center [478, 282] width 253 height 40
select select "10"
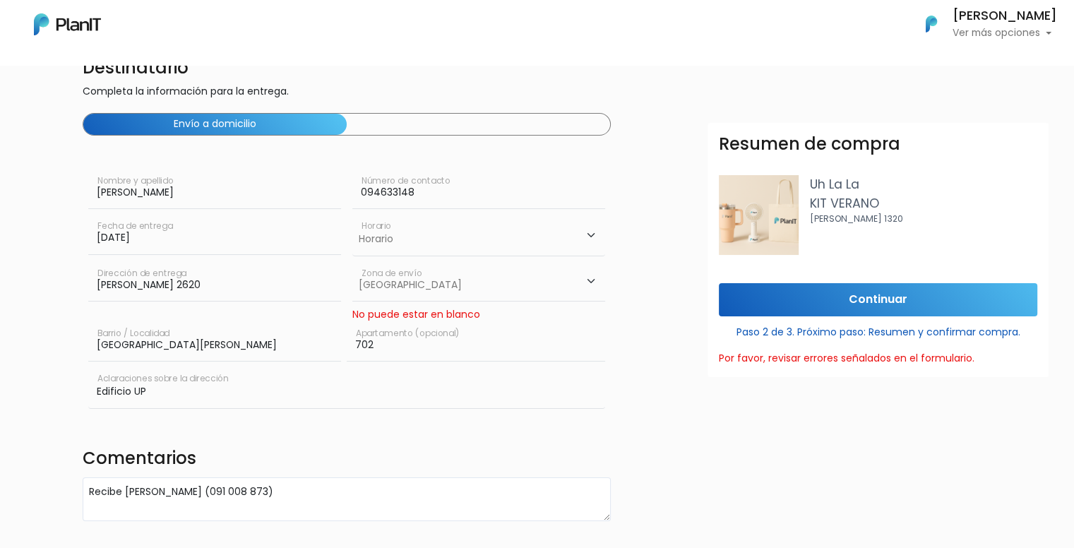
click at [352, 262] on select "Elegir Zona Zona américa Oficina Montevideo" at bounding box center [478, 282] width 253 height 40
click at [644, 396] on form "Destinatario Completa la información para la entrega. Envío a domicilio Fernand…" at bounding box center [628, 286] width 1091 height 469
click at [903, 304] on input "Continuar" at bounding box center [878, 299] width 319 height 33
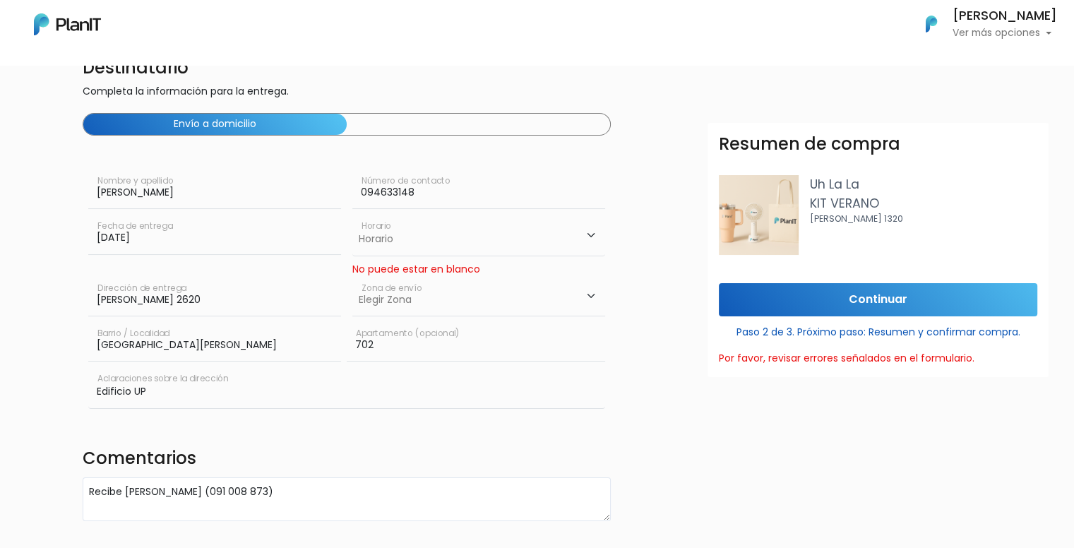
click at [398, 247] on select "Horario 08:00 - 10:00 10:00 - 12:00 14:00 - 16:00 16:00 - 18:00" at bounding box center [478, 235] width 253 height 41
select select "1"
click at [352, 215] on select "Horario 08:00 - 10:00 10:00 - 12:00 14:00 - 16:00 16:00 - 18:00" at bounding box center [478, 235] width 253 height 41
click at [639, 400] on form "Destinatario Completa la información para la entrega. Envío a domicilio Fernand…" at bounding box center [628, 286] width 1091 height 469
click at [419, 293] on select "Elegir Zona Zona américa Oficina Montevideo" at bounding box center [478, 297] width 253 height 40
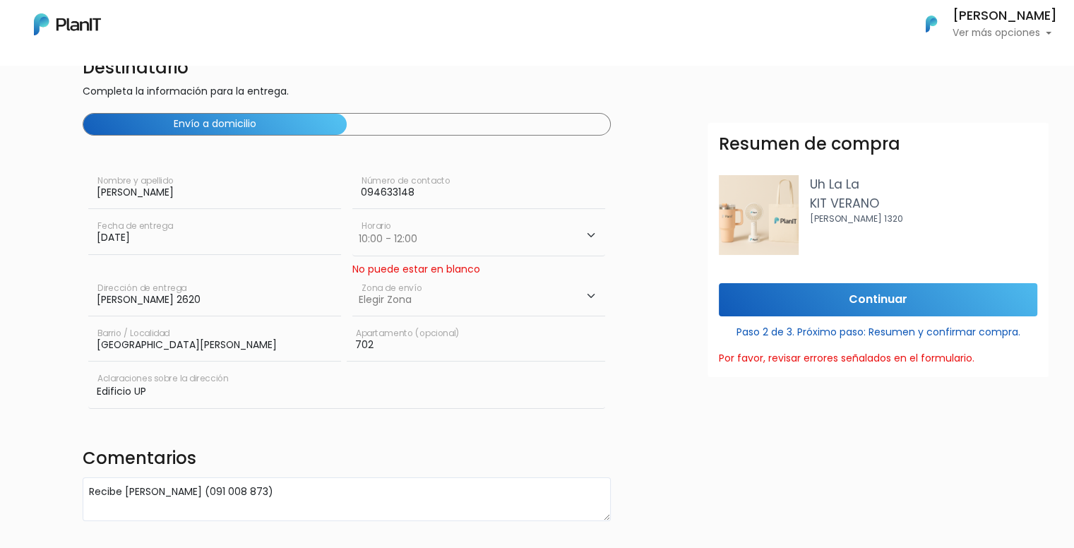
select select "10"
click at [352, 277] on select "Elegir Zona Zona américa Oficina Montevideo" at bounding box center [478, 297] width 253 height 40
click at [585, 412] on div "Edificio UP Aclaraciones sobre la dirección" at bounding box center [347, 390] width 518 height 47
click at [913, 291] on input "Continuar" at bounding box center [878, 299] width 319 height 33
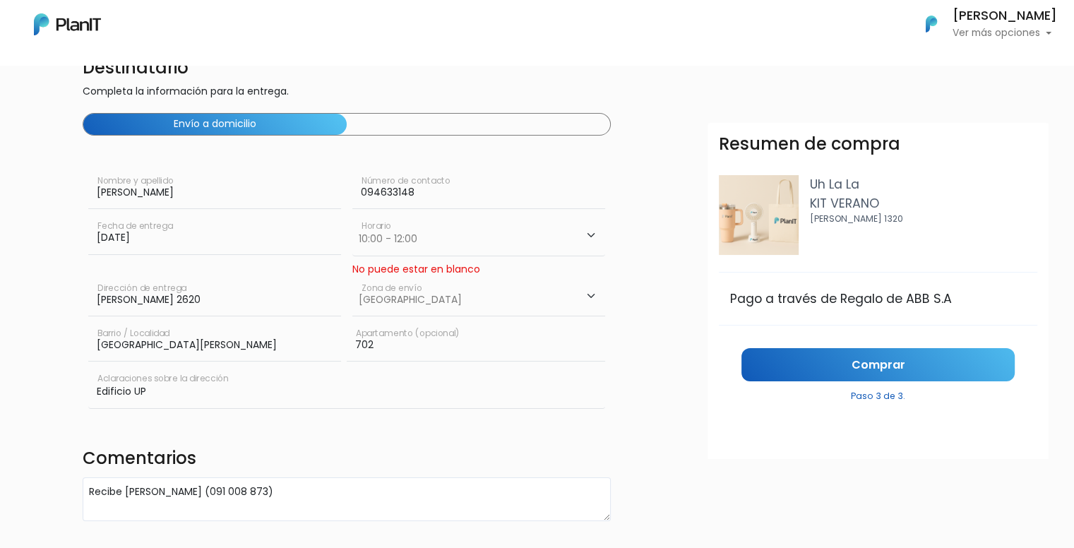
scroll to position [141, 0]
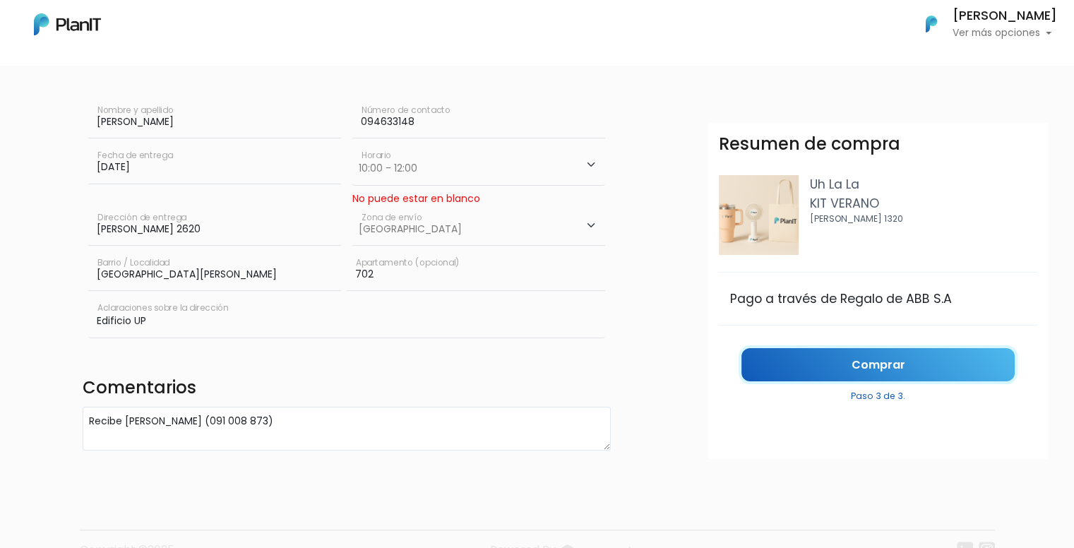
click at [819, 360] on link "Comprar" at bounding box center [878, 364] width 273 height 33
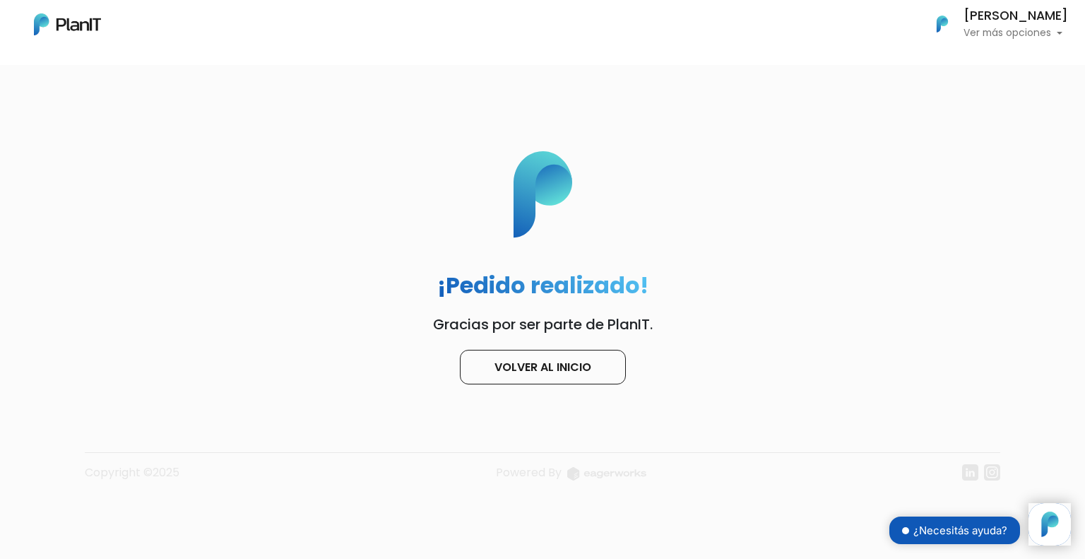
click at [476, 338] on div "¡Pedido realizado! Gracias por ser parte de PlanIT. Volver al inicio" at bounding box center [543, 267] width 333 height 233
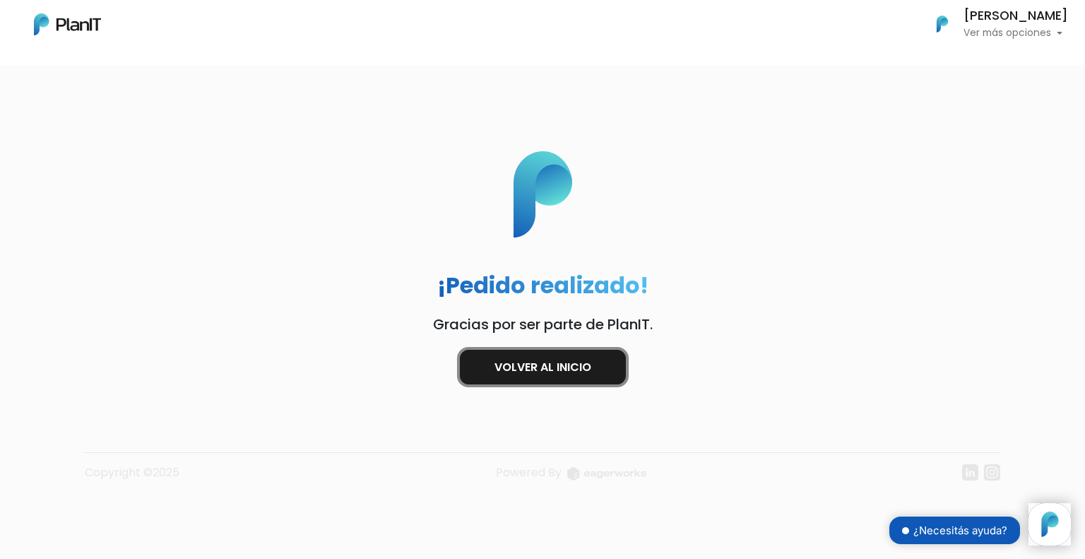
click at [493, 371] on link "Volver al inicio" at bounding box center [543, 367] width 166 height 35
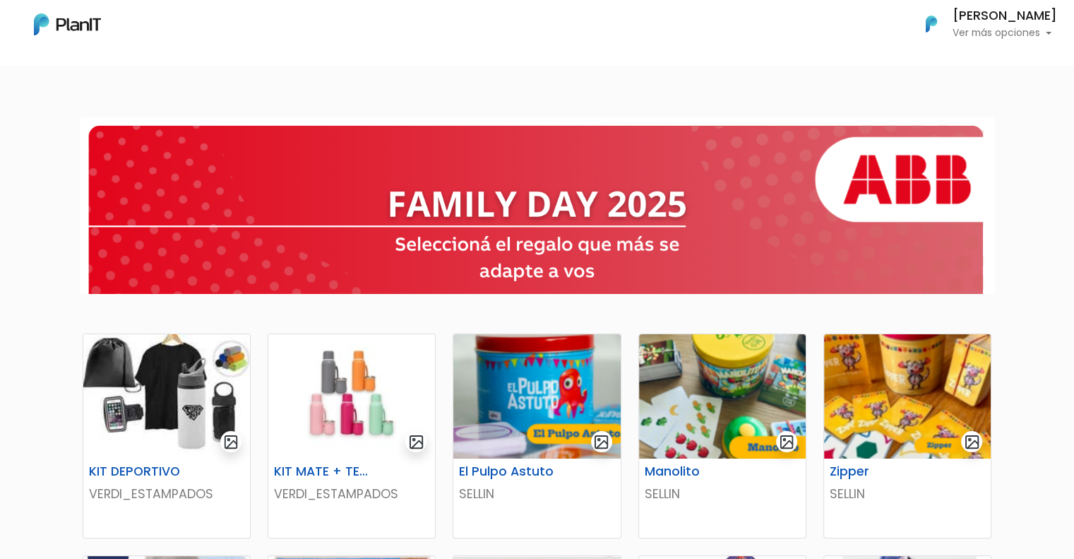
click at [829, 174] on div at bounding box center [537, 206] width 610 height 154
